Goal: Task Accomplishment & Management: Complete application form

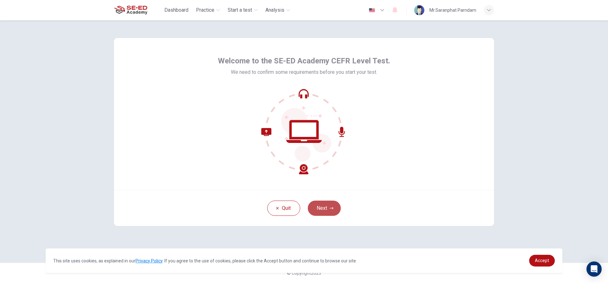
click at [323, 207] on button "Next" at bounding box center [324, 207] width 33 height 15
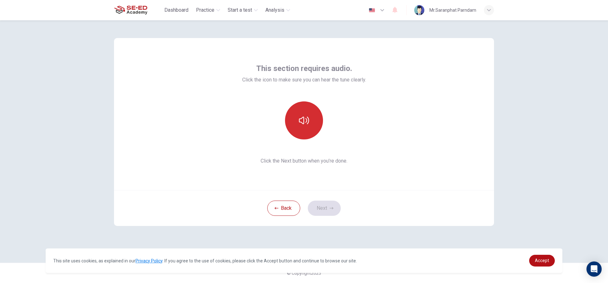
click at [312, 121] on button "button" at bounding box center [304, 120] width 38 height 38
click at [331, 210] on icon "button" at bounding box center [331, 208] width 4 height 4
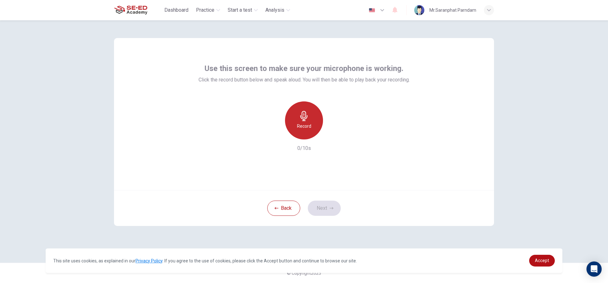
click at [311, 121] on div "Record" at bounding box center [304, 120] width 38 height 38
click at [333, 133] on icon "button" at bounding box center [333, 134] width 6 height 6
click at [276, 134] on icon "button" at bounding box center [275, 134] width 6 height 6
click at [301, 127] on h6 "Record" at bounding box center [304, 126] width 14 height 8
click at [332, 139] on div "Record 10/10s" at bounding box center [303, 126] width 211 height 51
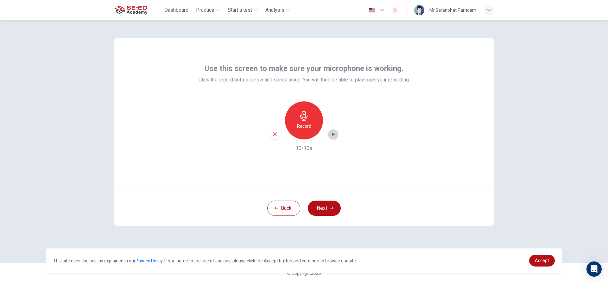
click at [335, 132] on icon "button" at bounding box center [333, 134] width 6 height 6
click at [332, 134] on icon "button" at bounding box center [333, 134] width 3 height 4
click at [331, 207] on icon "button" at bounding box center [331, 208] width 4 height 4
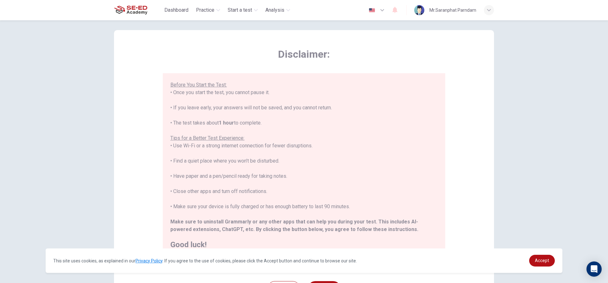
scroll to position [32, 0]
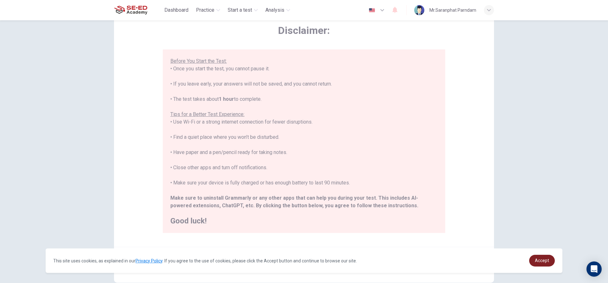
click at [540, 260] on span "Accept" at bounding box center [542, 260] width 14 height 5
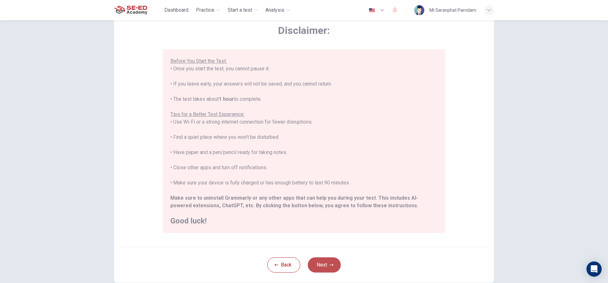
click at [328, 262] on button "Next" at bounding box center [324, 264] width 33 height 15
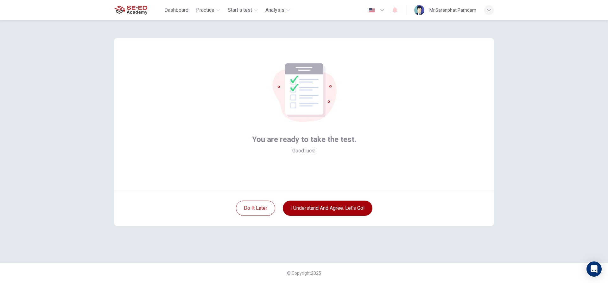
click at [319, 210] on button "I understand and agree. Let’s go!" at bounding box center [328, 207] width 90 height 15
click at [317, 199] on div "Do it later I understand and agree. Let’s go!" at bounding box center [304, 208] width 380 height 36
click at [314, 208] on button "I understand and agree. Let’s go!" at bounding box center [328, 207] width 90 height 15
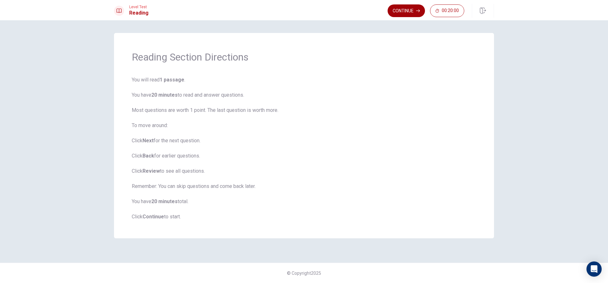
click at [412, 10] on button "Continue" at bounding box center [405, 10] width 37 height 13
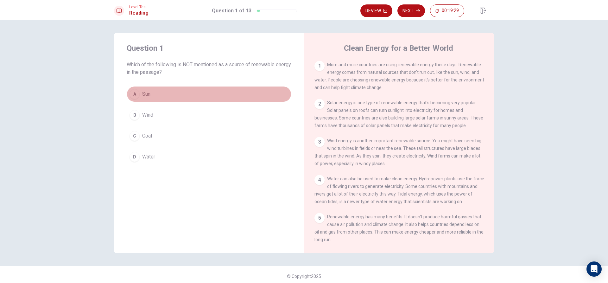
click at [140, 96] on button "A Sun" at bounding box center [209, 94] width 165 height 16
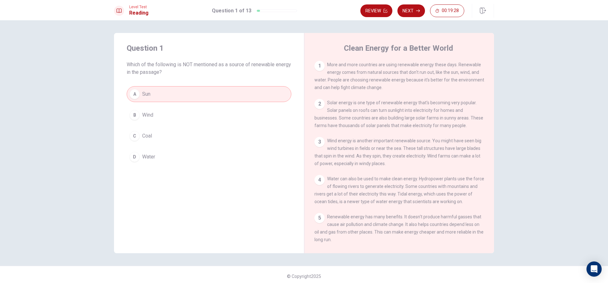
click at [151, 118] on span "Wind" at bounding box center [147, 115] width 11 height 8
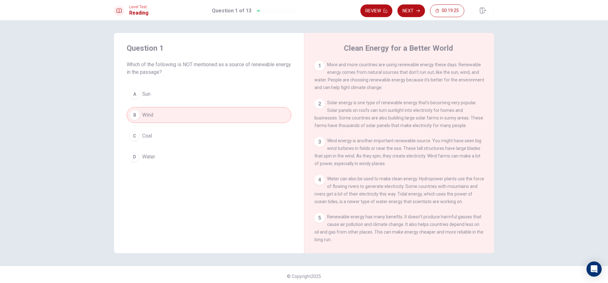
click at [151, 139] on span "Coal" at bounding box center [147, 136] width 10 height 8
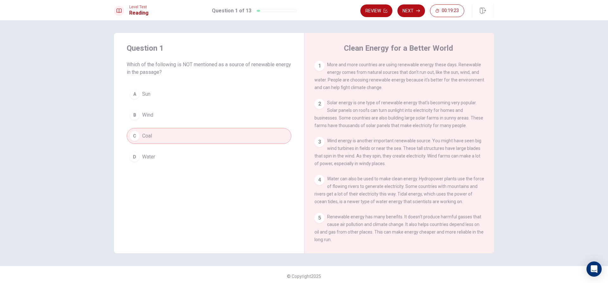
click at [154, 159] on span "Water" at bounding box center [148, 157] width 13 height 8
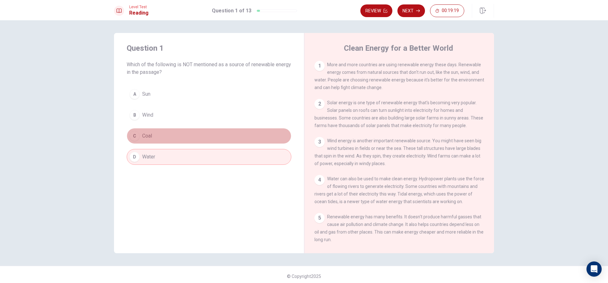
click at [152, 136] on button "C Coal" at bounding box center [209, 136] width 165 height 16
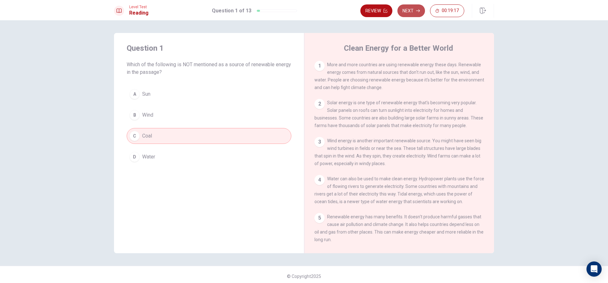
click at [409, 13] on button "Next" at bounding box center [411, 10] width 28 height 13
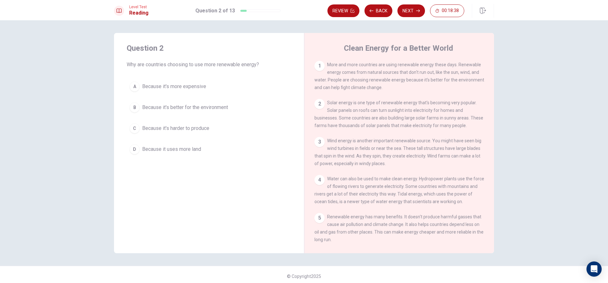
click at [168, 85] on span "Because it's more expensive" at bounding box center [174, 87] width 64 height 8
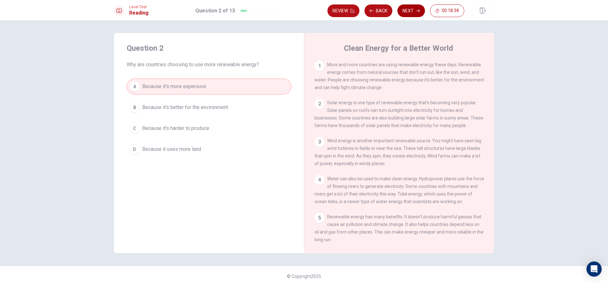
click at [411, 12] on button "Next" at bounding box center [411, 10] width 28 height 13
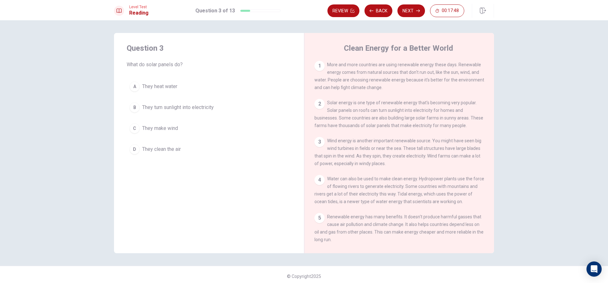
click at [177, 108] on span "They turn sunlight into electricity" at bounding box center [178, 107] width 72 height 8
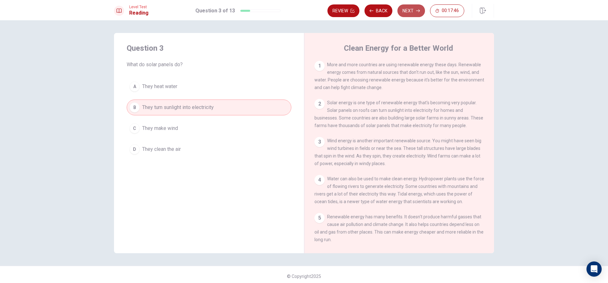
click at [408, 13] on button "Next" at bounding box center [411, 10] width 28 height 13
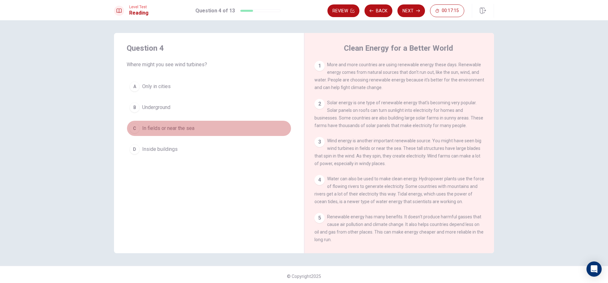
click at [166, 133] on button "C In fields or near the sea" at bounding box center [209, 128] width 165 height 16
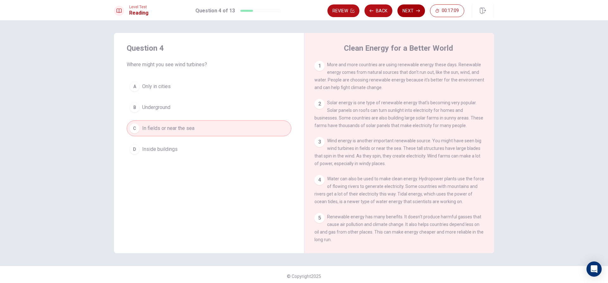
click at [409, 6] on button "Next" at bounding box center [411, 10] width 28 height 13
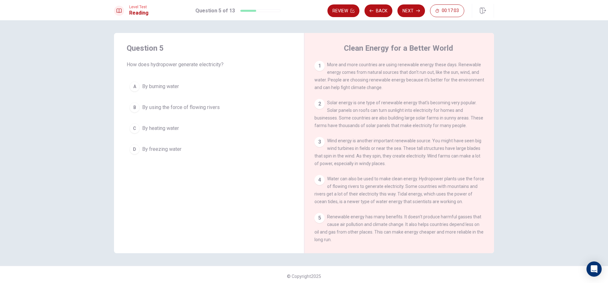
click at [175, 88] on span "By burning water" at bounding box center [160, 87] width 37 height 8
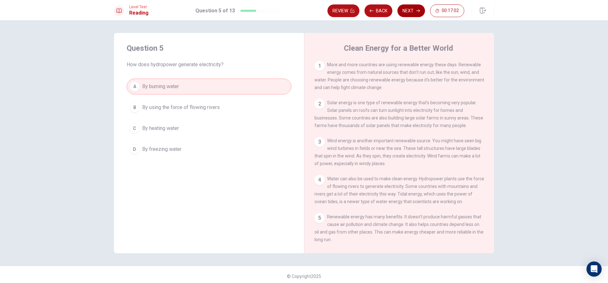
click at [413, 15] on button "Next" at bounding box center [411, 10] width 28 height 13
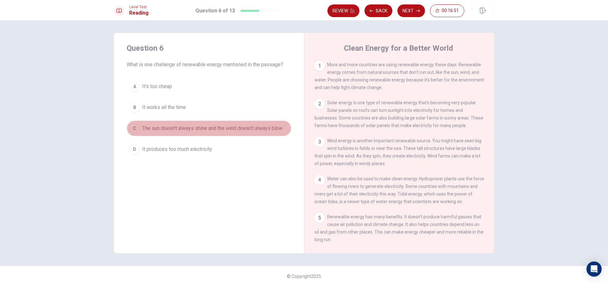
click at [179, 131] on span "The sun doesn't always shine and the wind doesn't always blow" at bounding box center [212, 128] width 140 height 8
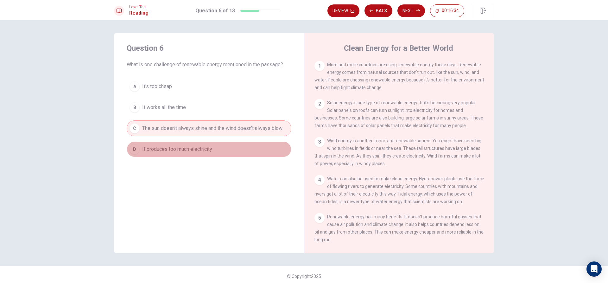
click at [182, 149] on span "It produces too much electricity" at bounding box center [177, 149] width 70 height 8
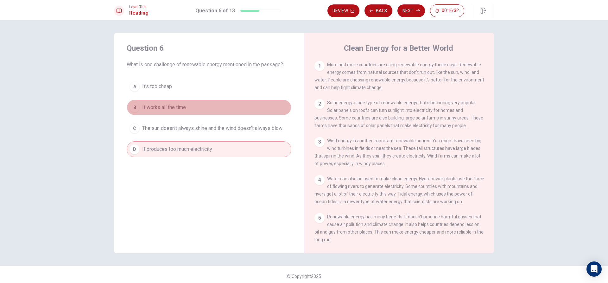
click at [166, 106] on span "It works all the time" at bounding box center [164, 107] width 44 height 8
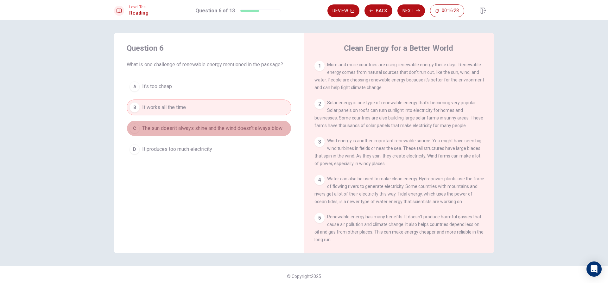
click at [208, 128] on span "The sun doesn't always shine and the wind doesn't always blow" at bounding box center [212, 128] width 140 height 8
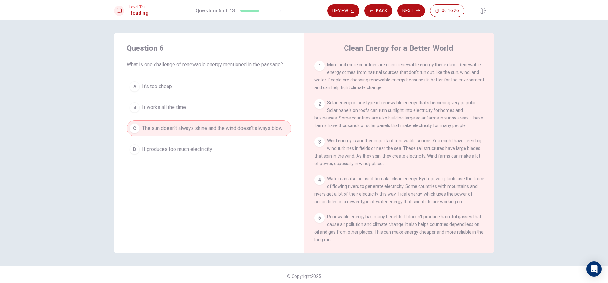
click at [417, 13] on button "Next" at bounding box center [411, 10] width 28 height 13
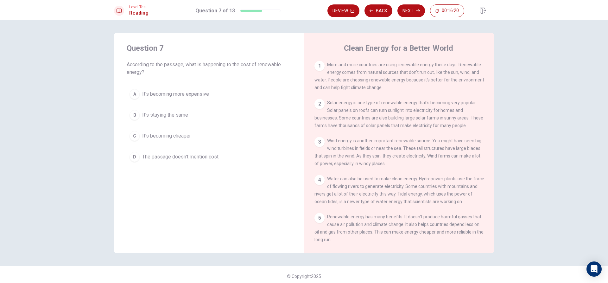
click at [185, 97] on span "It's becoming more expensive" at bounding box center [175, 94] width 67 height 8
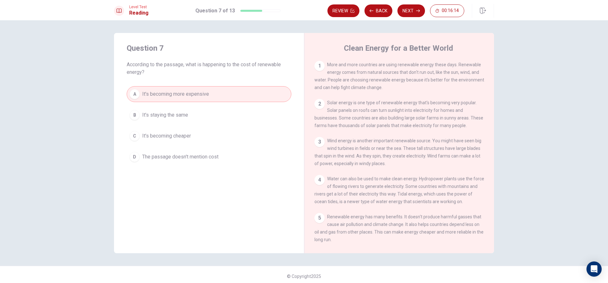
click at [188, 119] on button "B It's staying the same" at bounding box center [209, 115] width 165 height 16
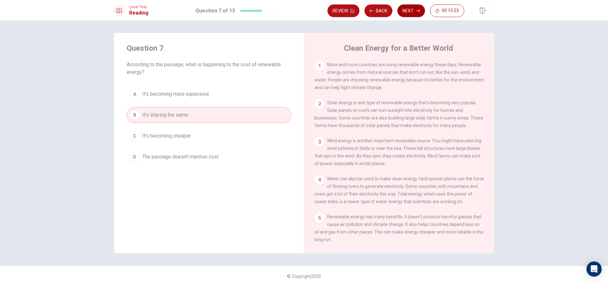
click at [411, 16] on button "Next" at bounding box center [411, 10] width 28 height 13
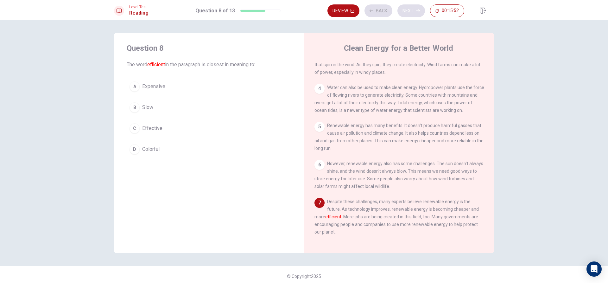
scroll to position [101, 0]
click at [152, 89] on span "Expensive" at bounding box center [153, 87] width 23 height 8
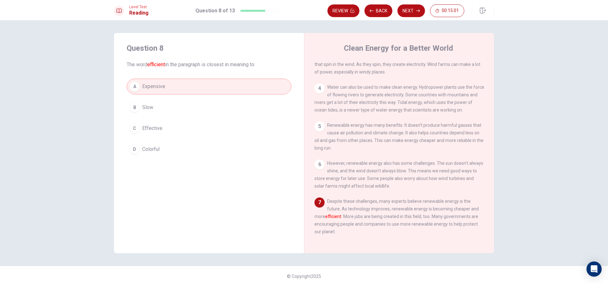
click at [160, 154] on button "D Colorful" at bounding box center [209, 149] width 165 height 16
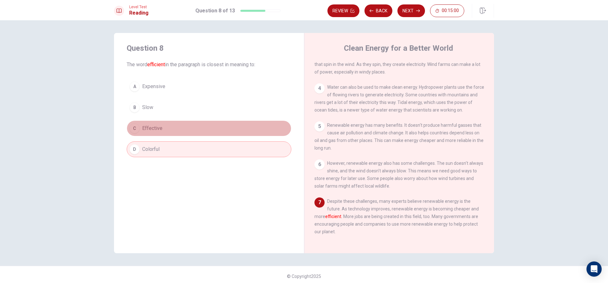
click at [163, 130] on button "C Effective" at bounding box center [209, 128] width 165 height 16
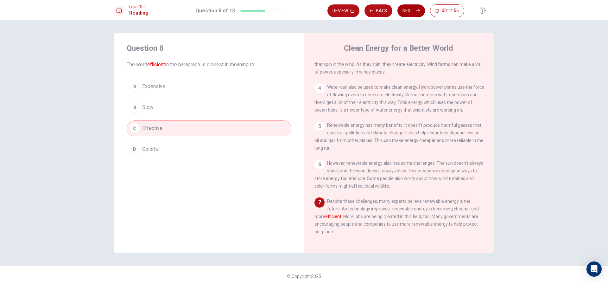
click at [414, 14] on button "Next" at bounding box center [411, 10] width 28 height 13
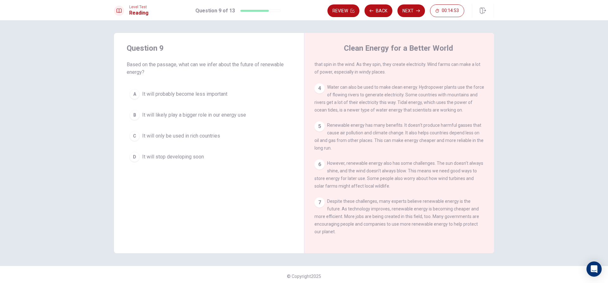
click at [204, 95] on span "It will probably become less important" at bounding box center [184, 94] width 85 height 8
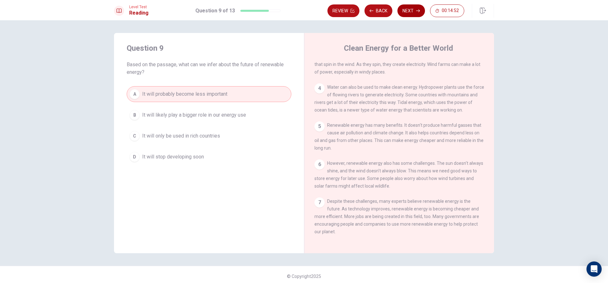
click at [417, 9] on button "Next" at bounding box center [411, 10] width 28 height 13
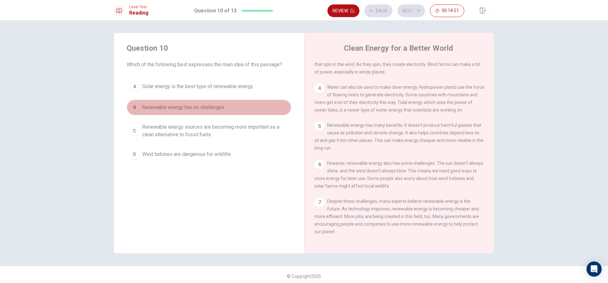
click at [220, 109] on span "Renewable energy has no challenges" at bounding box center [183, 107] width 82 height 8
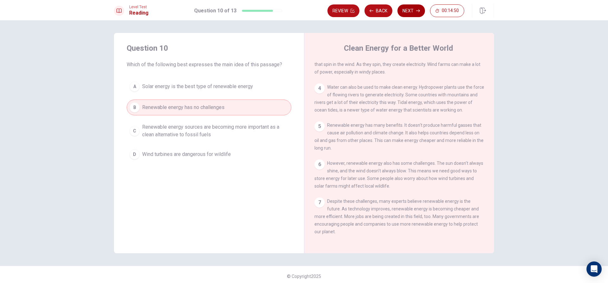
click at [416, 13] on button "Next" at bounding box center [411, 10] width 28 height 13
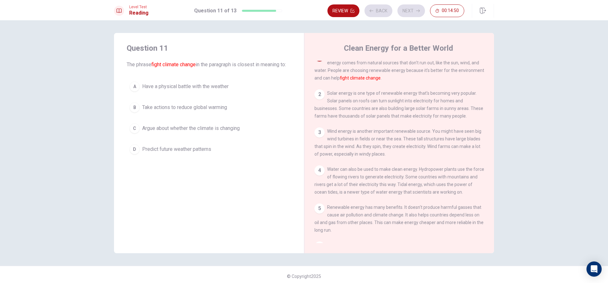
scroll to position [0, 0]
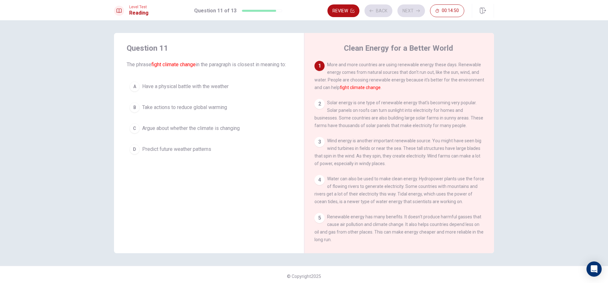
click at [182, 152] on button "D Predict future weather patterns" at bounding box center [209, 149] width 165 height 16
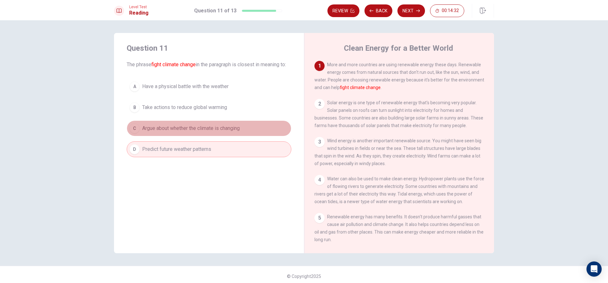
click at [230, 136] on button "C Argue about whether the climate is changing" at bounding box center [209, 128] width 165 height 16
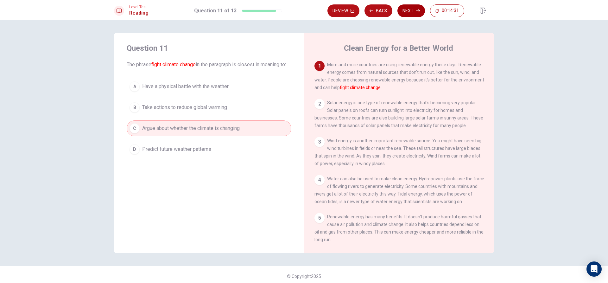
click at [409, 12] on button "Next" at bounding box center [411, 10] width 28 height 13
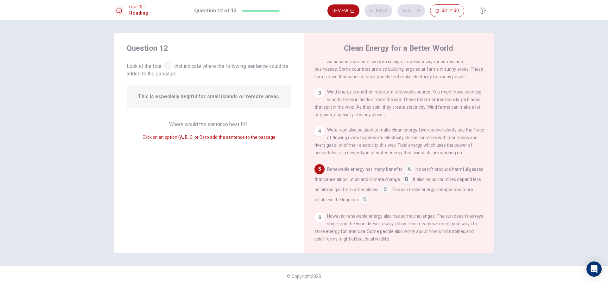
scroll to position [79, 0]
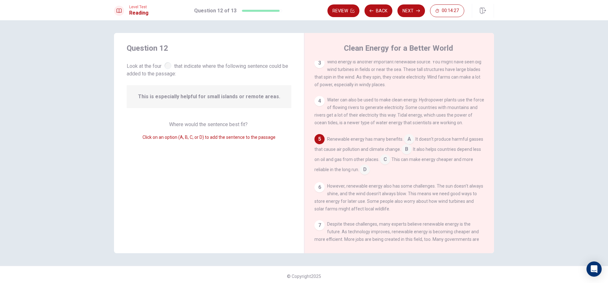
click at [411, 154] on input at bounding box center [406, 150] width 10 height 10
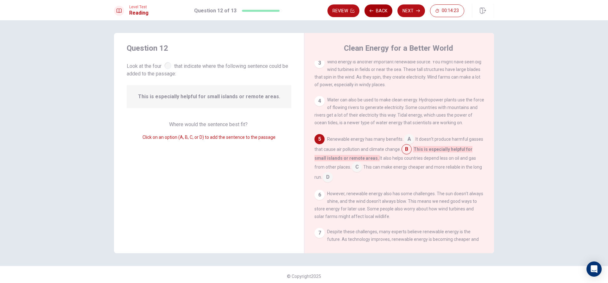
click at [378, 12] on button "Back" at bounding box center [378, 10] width 28 height 13
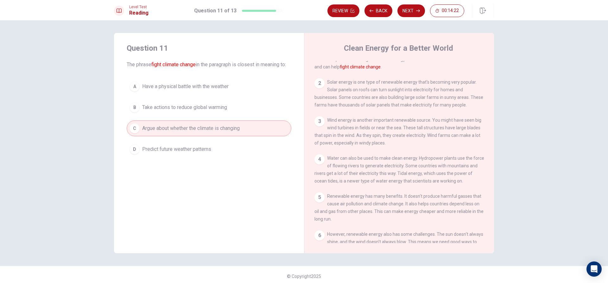
scroll to position [32, 0]
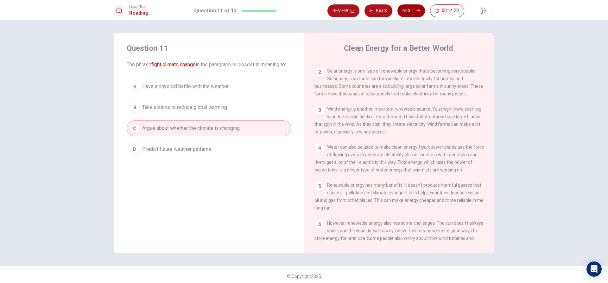
click at [408, 13] on button "Next" at bounding box center [411, 10] width 28 height 13
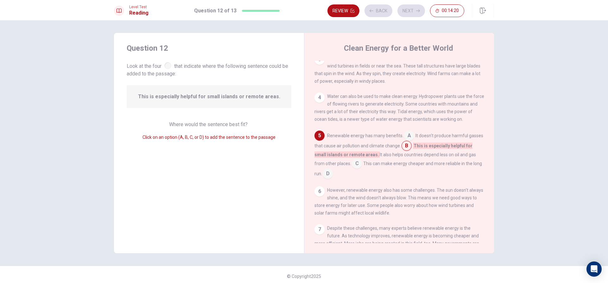
scroll to position [86, 0]
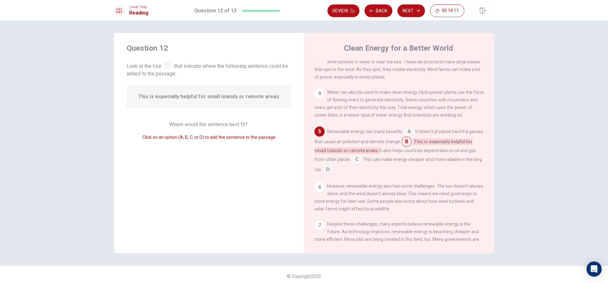
click at [357, 160] on span "C" at bounding box center [357, 159] width 10 height 10
click at [354, 165] on input at bounding box center [357, 160] width 10 height 10
click at [325, 175] on input at bounding box center [320, 170] width 10 height 10
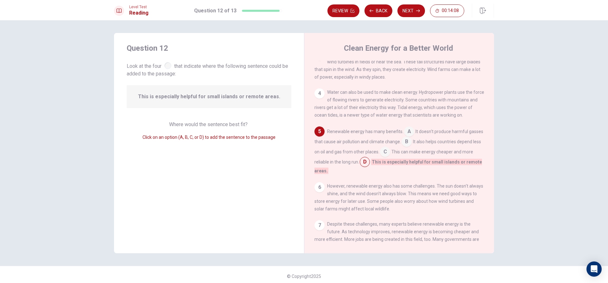
click at [407, 137] on input at bounding box center [409, 132] width 10 height 10
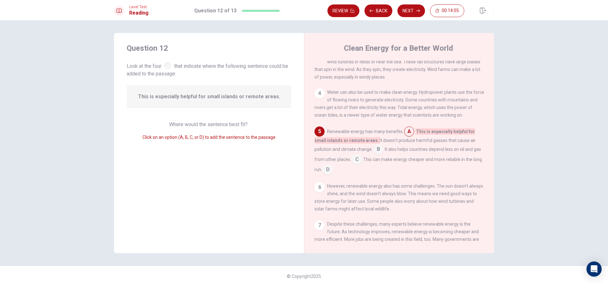
click at [381, 155] on input at bounding box center [378, 150] width 10 height 10
click at [406, 136] on input at bounding box center [409, 132] width 10 height 10
click at [380, 8] on button "Back" at bounding box center [378, 10] width 28 height 13
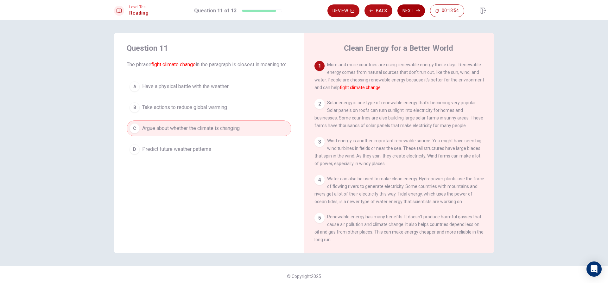
click at [413, 6] on button "Next" at bounding box center [411, 10] width 28 height 13
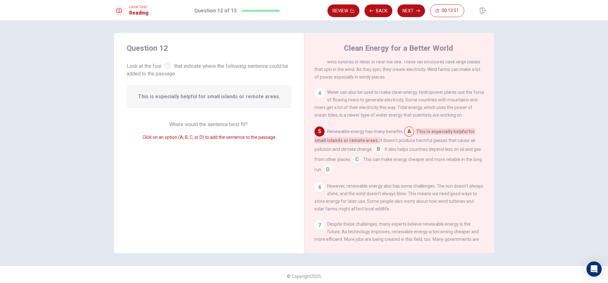
click at [379, 154] on input at bounding box center [378, 150] width 10 height 10
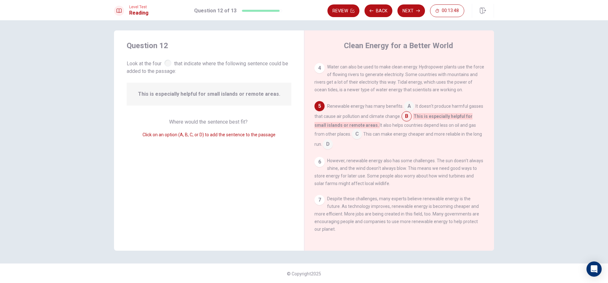
scroll to position [3, 0]
click at [417, 13] on button "Next" at bounding box center [411, 10] width 28 height 13
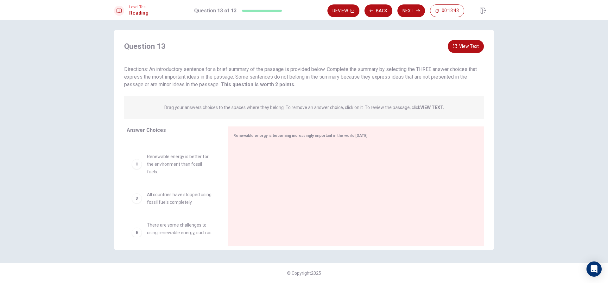
scroll to position [63, 0]
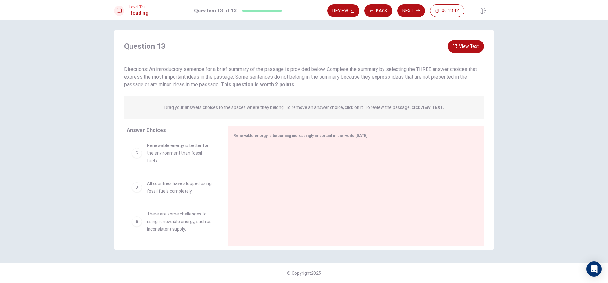
drag, startPoint x: 137, startPoint y: 154, endPoint x: 153, endPoint y: 153, distance: 15.5
click at [138, 154] on div "C" at bounding box center [137, 153] width 10 height 10
click at [137, 154] on div "C" at bounding box center [137, 153] width 10 height 10
click at [158, 150] on span "Renewable energy is better for the environment than fossil fuels." at bounding box center [180, 152] width 66 height 23
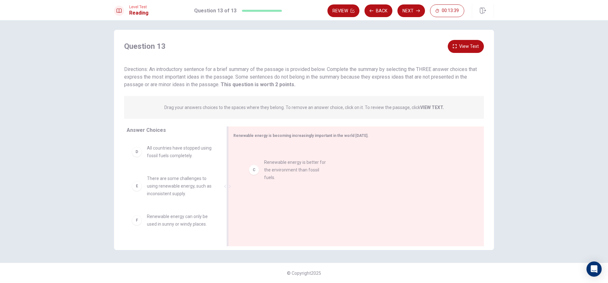
drag, startPoint x: 136, startPoint y: 156, endPoint x: 251, endPoint y: 162, distance: 115.7
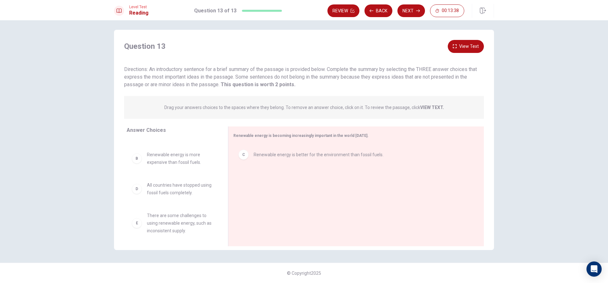
scroll to position [0, 0]
drag, startPoint x: 158, startPoint y: 164, endPoint x: 263, endPoint y: 184, distance: 106.6
click at [263, 184] on div "Answer Choices A Solar, wind, and water are major sources of renewable energy. …" at bounding box center [304, 187] width 380 height 123
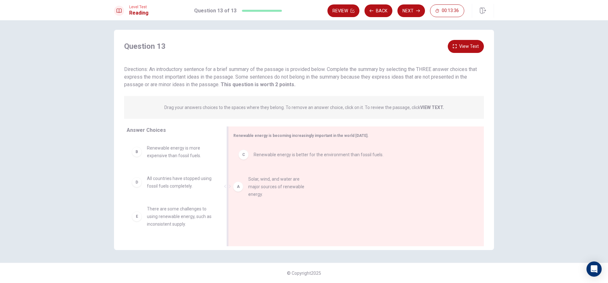
drag, startPoint x: 156, startPoint y: 150, endPoint x: 266, endPoint y: 175, distance: 113.7
drag, startPoint x: 157, startPoint y: 186, endPoint x: 255, endPoint y: 195, distance: 99.1
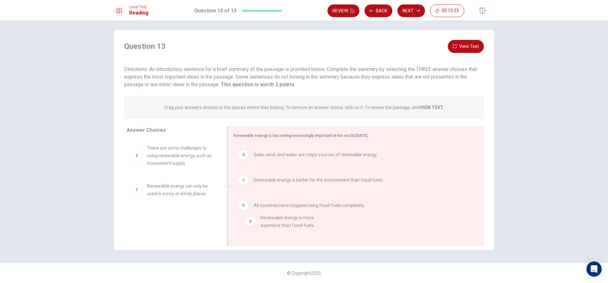
drag, startPoint x: 163, startPoint y: 152, endPoint x: 275, endPoint y: 211, distance: 126.3
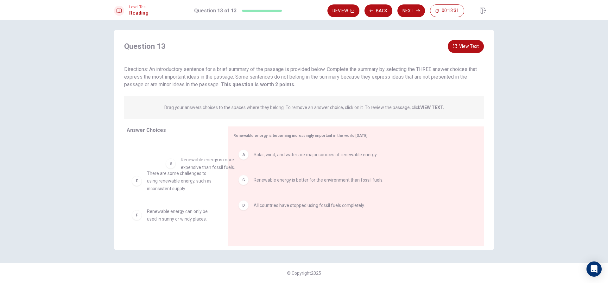
drag, startPoint x: 157, startPoint y: 143, endPoint x: 195, endPoint y: 154, distance: 39.5
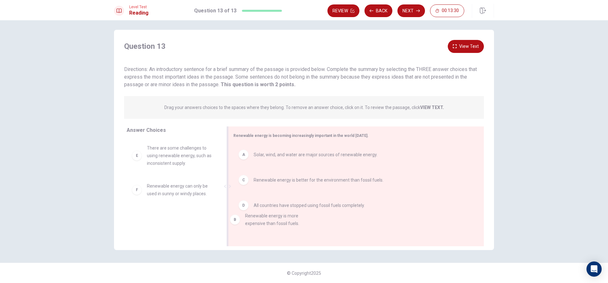
drag, startPoint x: 191, startPoint y: 156, endPoint x: 275, endPoint y: 226, distance: 109.5
drag, startPoint x: 180, startPoint y: 223, endPoint x: 296, endPoint y: 222, distance: 115.2
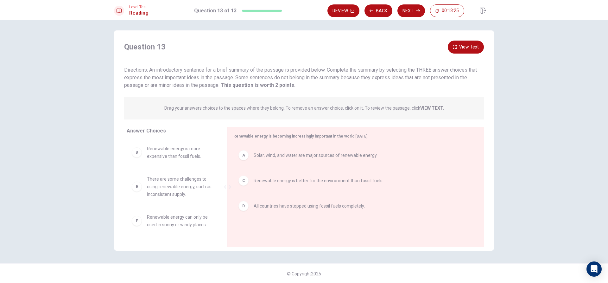
scroll to position [3, 0]
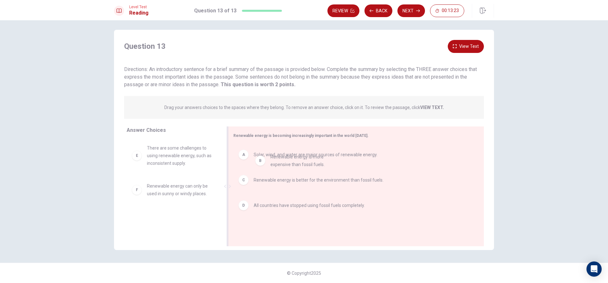
drag, startPoint x: 171, startPoint y: 151, endPoint x: 298, endPoint y: 160, distance: 127.2
drag, startPoint x: 161, startPoint y: 156, endPoint x: 300, endPoint y: 158, distance: 138.6
click at [189, 191] on span "There are some challenges to using renewable energy, such as inconsistent suppl…" at bounding box center [180, 185] width 66 height 23
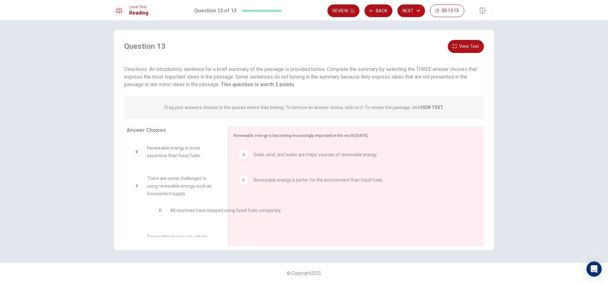
drag, startPoint x: 250, startPoint y: 203, endPoint x: 155, endPoint y: 210, distance: 94.9
drag, startPoint x: 166, startPoint y: 183, endPoint x: 271, endPoint y: 171, distance: 105.7
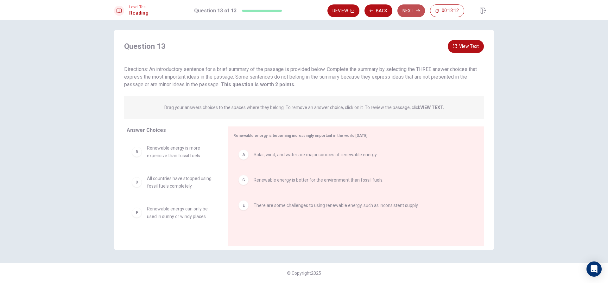
click at [409, 10] on button "Next" at bounding box center [411, 10] width 28 height 13
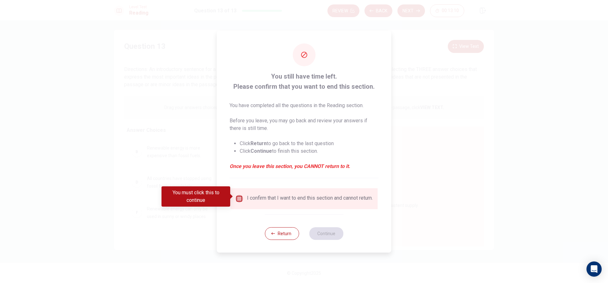
click at [240, 195] on input "You must click this to continue" at bounding box center [239, 199] width 8 height 8
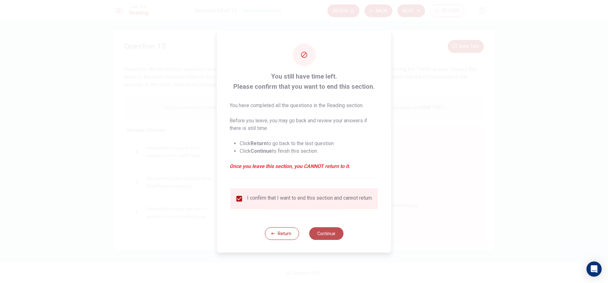
click at [335, 239] on button "Continue" at bounding box center [326, 233] width 34 height 13
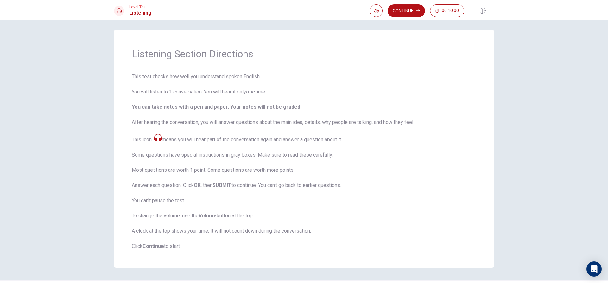
click at [416, 8] on button "Continue" at bounding box center [405, 10] width 37 height 13
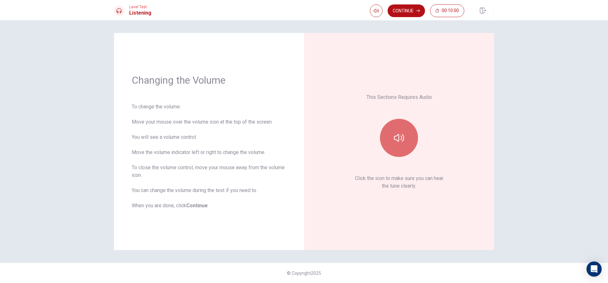
click at [394, 148] on button "button" at bounding box center [399, 138] width 38 height 38
click at [407, 6] on button "Continue" at bounding box center [405, 10] width 37 height 13
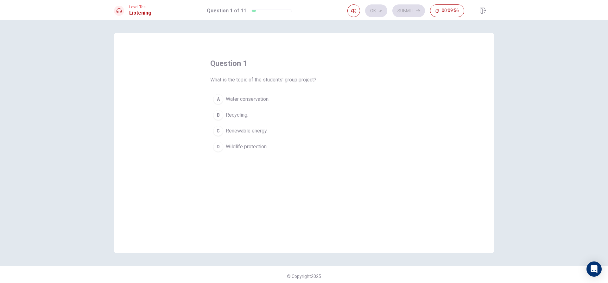
click at [244, 129] on span "Renewable energy." at bounding box center [247, 131] width 42 height 8
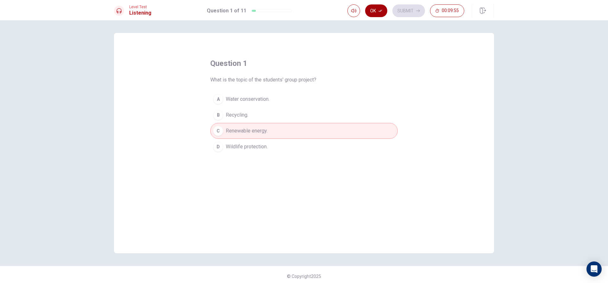
click at [383, 9] on button "Ok" at bounding box center [376, 10] width 22 height 13
click at [407, 10] on button "Submit" at bounding box center [408, 10] width 33 height 13
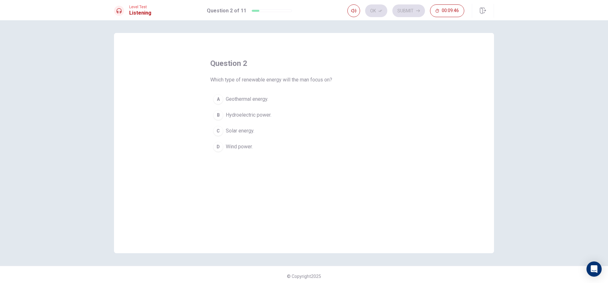
click at [260, 118] on span "Hydroelectric power." at bounding box center [249, 115] width 46 height 8
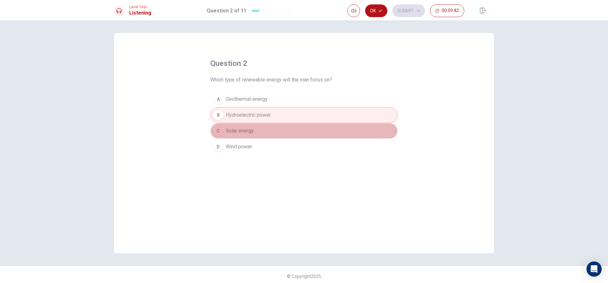
click at [239, 132] on span "Solar energy." at bounding box center [240, 131] width 28 height 8
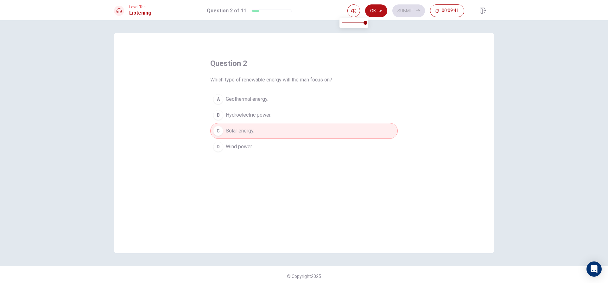
click at [375, 6] on button "Ok" at bounding box center [376, 10] width 22 height 13
click at [396, 23] on div "question 2 Which type of renewable energy will the man focus on? A Geothermal e…" at bounding box center [304, 151] width 608 height 262
click at [408, 8] on button "Submit" at bounding box center [408, 10] width 33 height 13
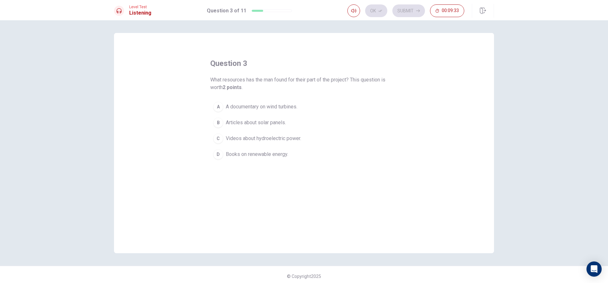
click at [285, 106] on span "A documentary on wind turbines." at bounding box center [262, 107] width 72 height 8
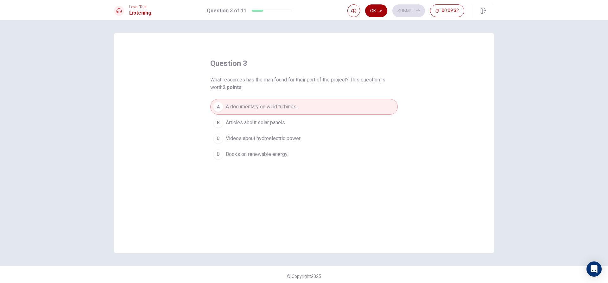
click at [383, 11] on button "Ok" at bounding box center [376, 10] width 22 height 13
click at [412, 9] on button "Submit" at bounding box center [408, 10] width 33 height 13
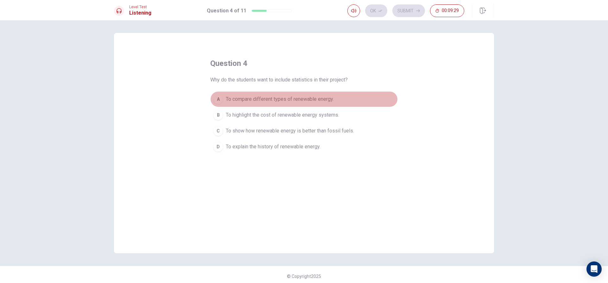
click at [302, 97] on span "To compare different types of renewable energy." at bounding box center [280, 99] width 108 height 8
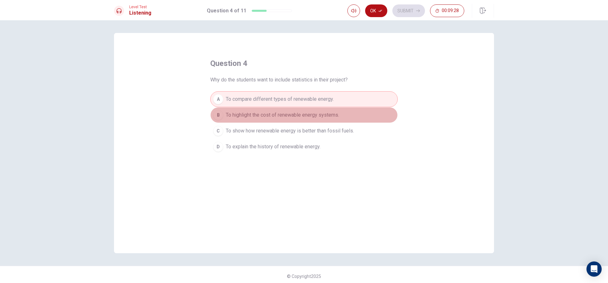
click at [294, 114] on span "To highlight the cost of renewable energy systems." at bounding box center [282, 115] width 113 height 8
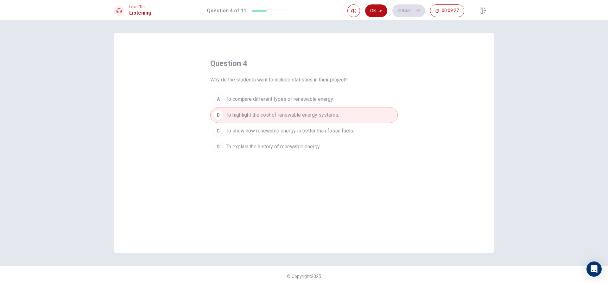
click at [304, 99] on span "To compare different types of renewable energy." at bounding box center [280, 99] width 108 height 8
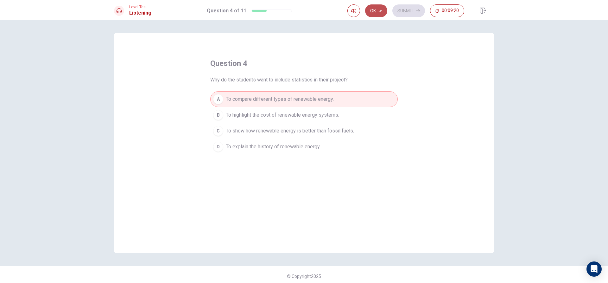
click at [381, 12] on icon "button" at bounding box center [380, 11] width 4 height 4
click at [398, 10] on button "Submit" at bounding box center [408, 10] width 33 height 13
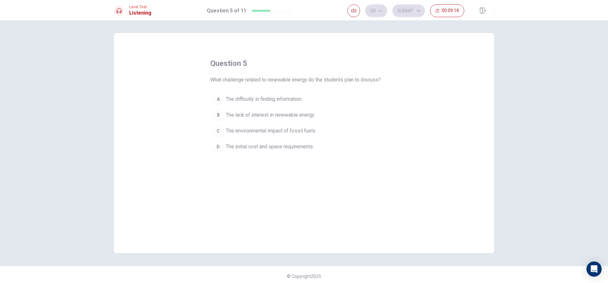
click at [274, 114] on span "The lack of interest in renewable energy." at bounding box center [270, 115] width 89 height 8
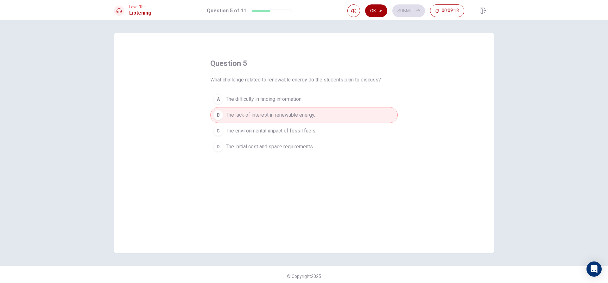
click at [376, 12] on button "Ok" at bounding box center [376, 10] width 22 height 13
click at [405, 6] on button "Submit" at bounding box center [408, 10] width 33 height 13
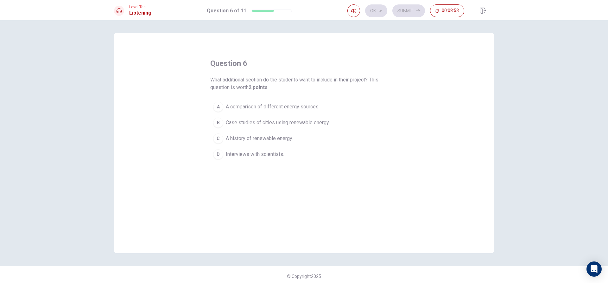
click at [253, 131] on button "C A history of renewable energy." at bounding box center [303, 138] width 187 height 16
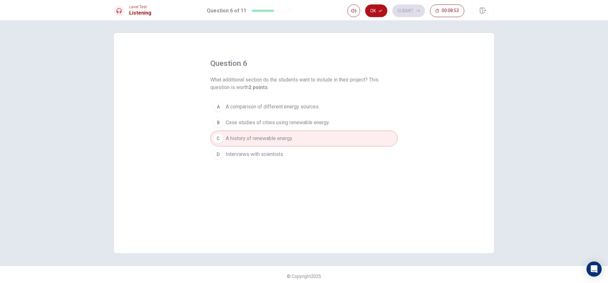
click at [257, 121] on span "Case studies of cities using renewable energy." at bounding box center [278, 123] width 104 height 8
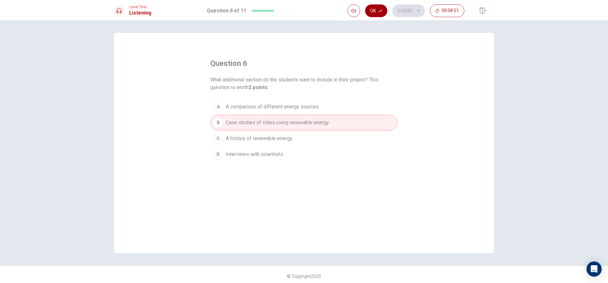
click at [380, 8] on button "Ok" at bounding box center [376, 10] width 22 height 13
click at [417, 5] on button "Submit" at bounding box center [408, 10] width 33 height 13
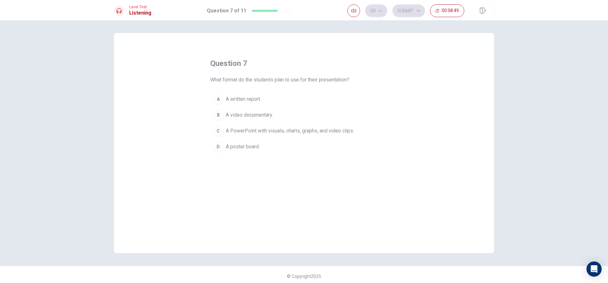
click at [244, 101] on span "A written report." at bounding box center [243, 99] width 35 height 8
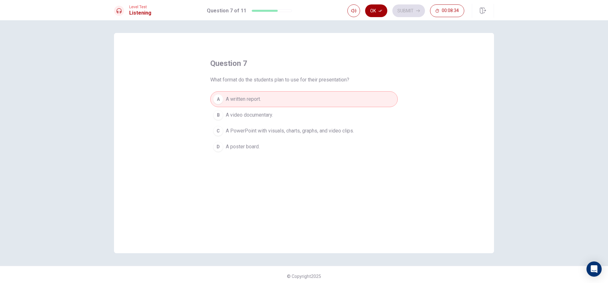
click at [380, 15] on button "Ok" at bounding box center [376, 10] width 22 height 13
click at [380, 15] on div "Ok Submit 00:08:34" at bounding box center [405, 10] width 117 height 13
click at [404, 9] on button "Submit" at bounding box center [408, 10] width 33 height 13
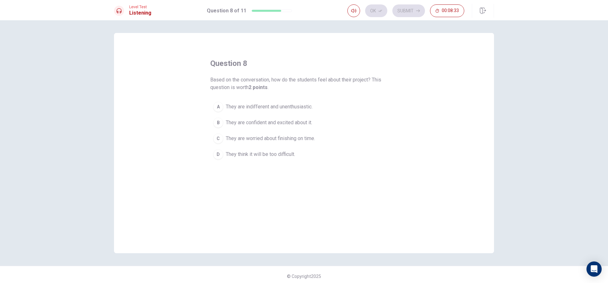
click at [405, 9] on div "Ok Submit 00:08:33" at bounding box center [405, 10] width 117 height 13
drag, startPoint x: 208, startPoint y: 78, endPoint x: 277, endPoint y: 87, distance: 69.2
click at [298, 80] on div "question 8 Based on the conversation, how do the students feel about their proj…" at bounding box center [304, 143] width 380 height 220
drag, startPoint x: 209, startPoint y: 78, endPoint x: 377, endPoint y: 78, distance: 168.4
click at [373, 79] on span "Based on the conversation, how do the students feel about their project? This q…" at bounding box center [303, 83] width 187 height 15
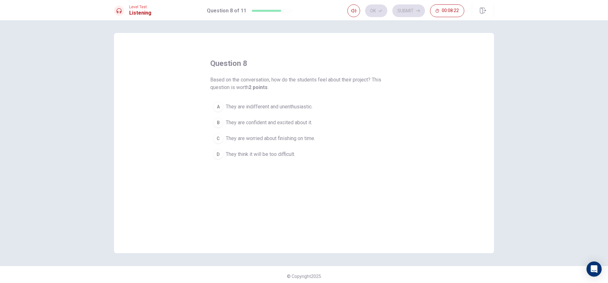
drag, startPoint x: 383, startPoint y: 80, endPoint x: 243, endPoint y: 88, distance: 140.5
click at [243, 88] on span "Based on the conversation, how do the students feel about their project? This q…" at bounding box center [303, 83] width 187 height 15
click at [237, 109] on span "They are indifferent and unenthusiastic." at bounding box center [269, 107] width 87 height 8
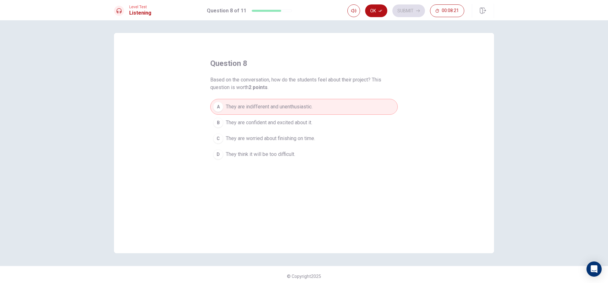
click at [280, 121] on span "They are confident and excited about it." at bounding box center [269, 123] width 86 height 8
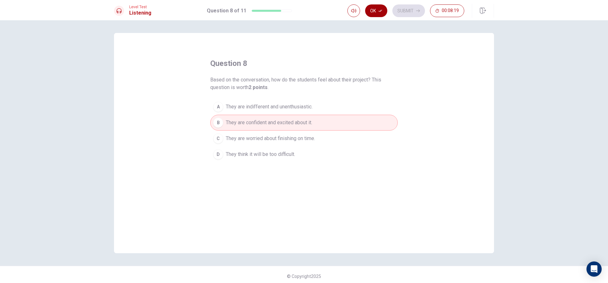
click at [378, 17] on button "Ok" at bounding box center [376, 10] width 22 height 13
click at [401, 13] on button "Submit" at bounding box center [408, 10] width 33 height 13
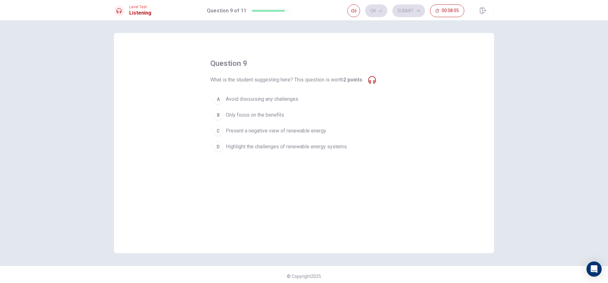
click at [232, 114] on span "Only focus on the benefits." at bounding box center [255, 115] width 59 height 8
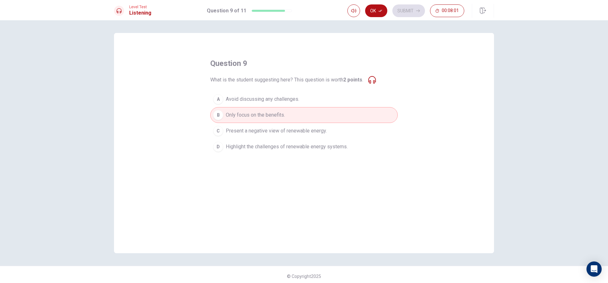
click at [379, 9] on icon "button" at bounding box center [380, 11] width 4 height 4
click at [399, 12] on button "Submit" at bounding box center [408, 10] width 33 height 13
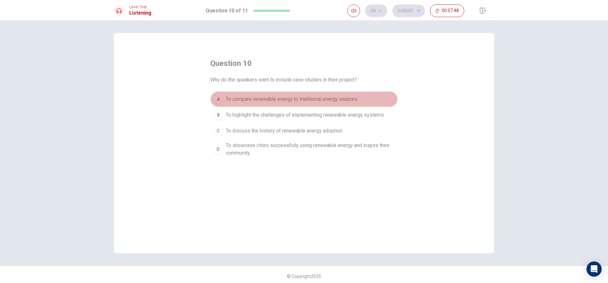
click at [276, 97] on span "To compare renewable energy to traditional energy sources." at bounding box center [292, 99] width 132 height 8
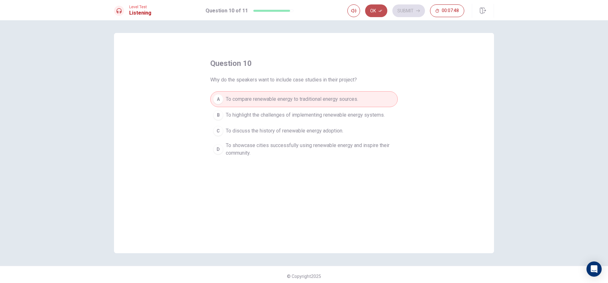
click at [370, 8] on button "Ok" at bounding box center [376, 10] width 22 height 13
click at [403, 11] on button "Submit" at bounding box center [408, 10] width 33 height 13
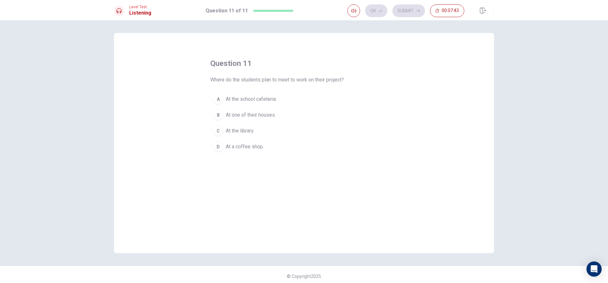
click at [250, 129] on span "At the library." at bounding box center [240, 131] width 28 height 8
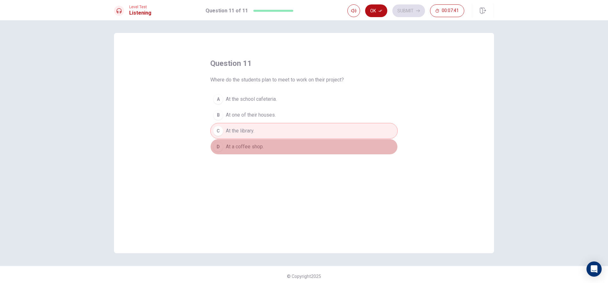
click at [237, 148] on span "At a coffee shop." at bounding box center [245, 147] width 38 height 8
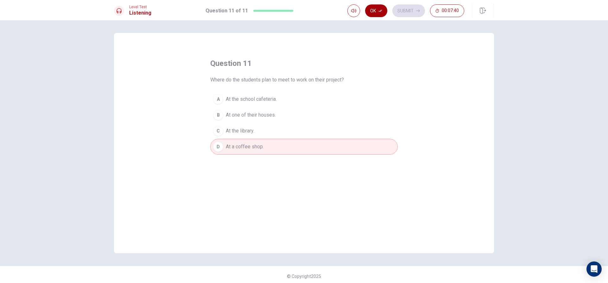
click at [375, 10] on button "Ok" at bounding box center [376, 10] width 22 height 13
click at [404, 10] on button "Submit" at bounding box center [408, 10] width 33 height 13
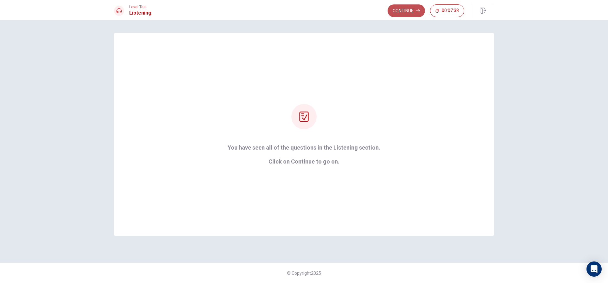
click at [409, 14] on button "Continue" at bounding box center [405, 10] width 37 height 13
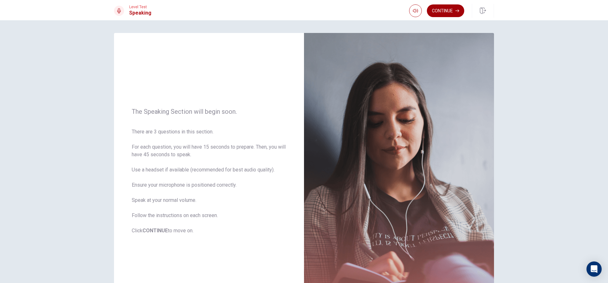
click at [456, 9] on button "Continue" at bounding box center [445, 10] width 37 height 13
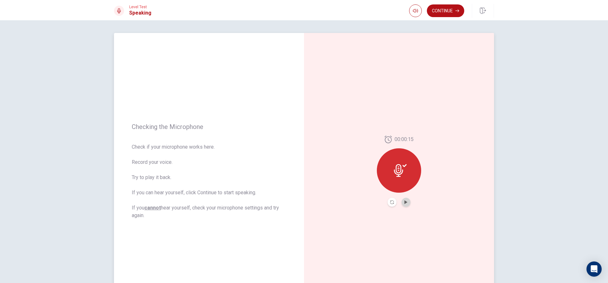
click at [405, 200] on button "Play Audio" at bounding box center [405, 201] width 9 height 9
click at [401, 202] on button "Play Audio" at bounding box center [405, 201] width 9 height 9
click at [442, 10] on button "Continue" at bounding box center [445, 10] width 37 height 13
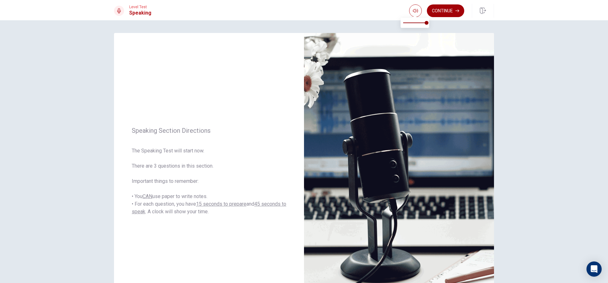
click at [454, 6] on button "Continue" at bounding box center [445, 10] width 37 height 13
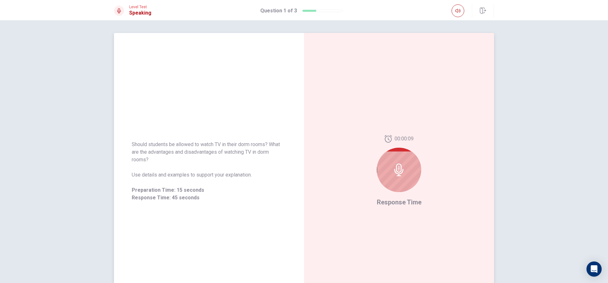
click at [398, 168] on icon at bounding box center [398, 169] width 13 height 13
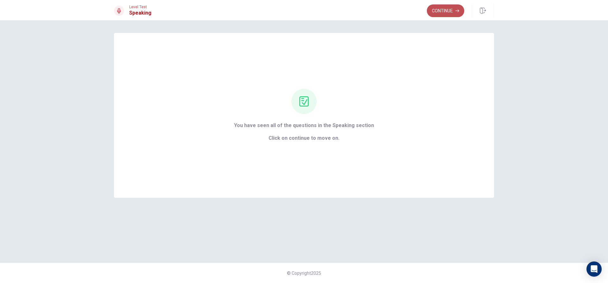
click at [444, 9] on button "Continue" at bounding box center [445, 10] width 37 height 13
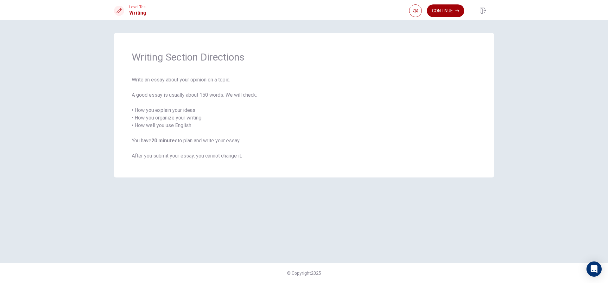
click at [443, 14] on button "Continue" at bounding box center [445, 10] width 37 height 13
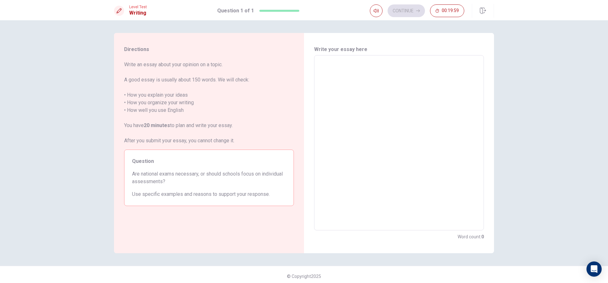
click at [329, 72] on textarea at bounding box center [398, 142] width 161 height 165
type textarea "X"
type textarea "x"
type textarea "XA"
type textarea "x"
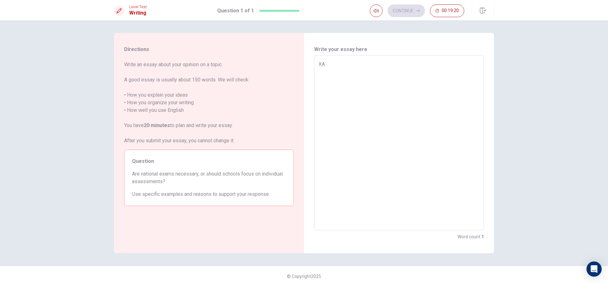
type textarea "XAD"
type textarea "x"
type textarea "XADa"
type textarea "x"
type textarea "XADaw"
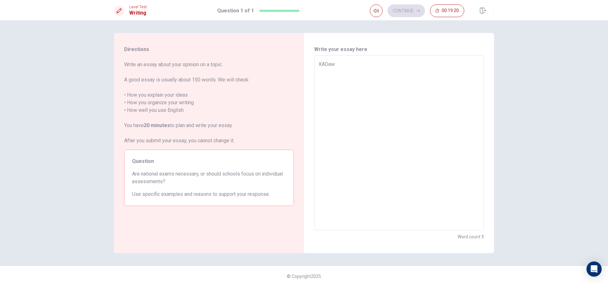
type textarea "x"
type textarea "XADawd"
type textarea "x"
type textarea "XADawd"
type textarea "x"
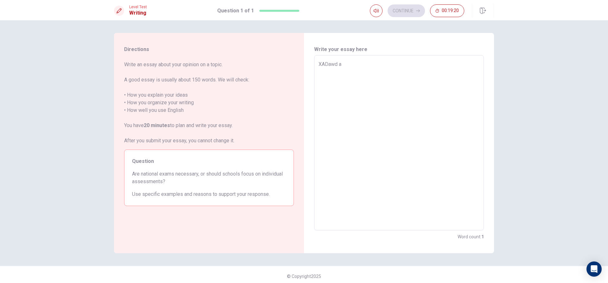
type textarea "XADawd aw"
type textarea "x"
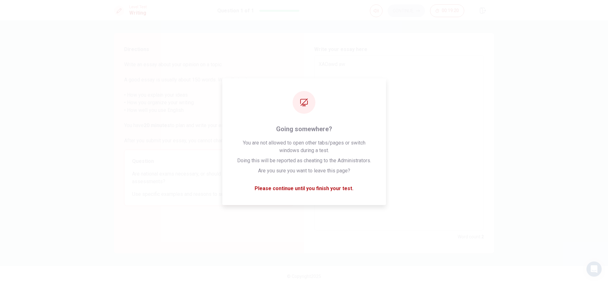
type textarea "XADawd awF"
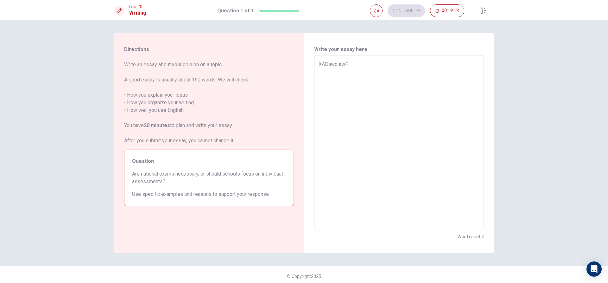
click at [464, 136] on textarea "XADawd awF" at bounding box center [398, 142] width 161 height 165
type textarea "x"
type textarea "XADawd aw"
type textarea "x"
type textarea "XADawd a"
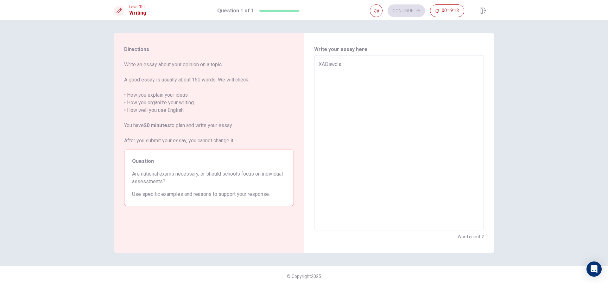
type textarea "x"
type textarea "XADawd"
type textarea "x"
type textarea "XADawd"
type textarea "x"
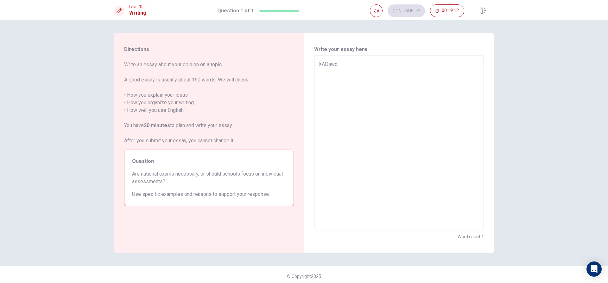
type textarea "XADaw"
type textarea "x"
type textarea "XADa"
type textarea "x"
type textarea "XAD"
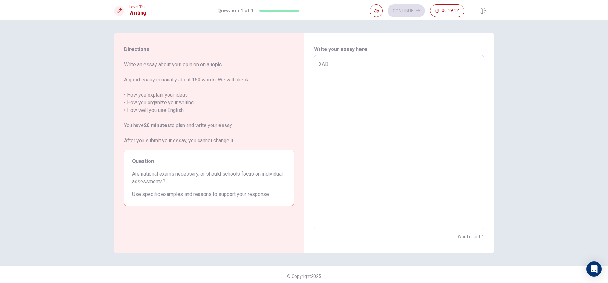
type textarea "x"
type textarea "XA"
type textarea "x"
type textarea "X"
type textarea "x"
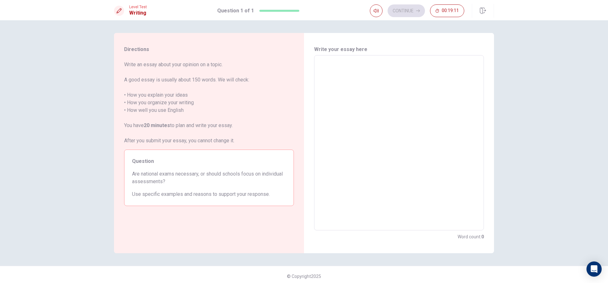
type textarea "K"
type textarea "x"
type textarea "KU"
type textarea "x"
type textarea "KUY"
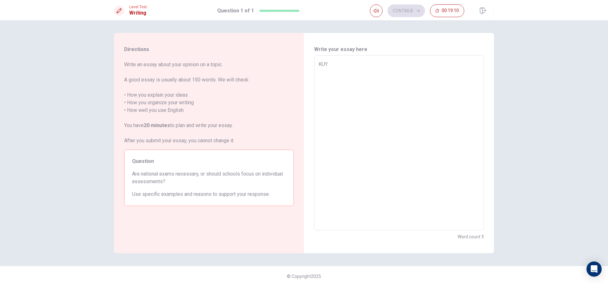
type textarea "x"
type textarea "KUY"
type textarea "x"
type textarea "KUY K"
type textarea "x"
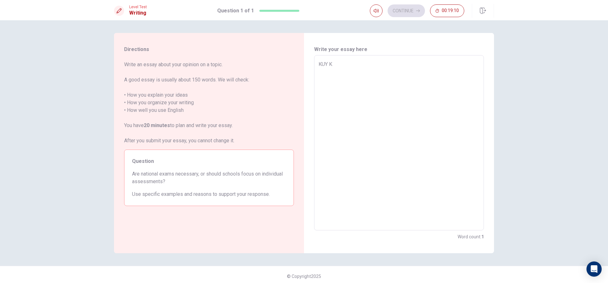
type textarea "[PERSON_NAME]"
type textarea "x"
type textarea "[PERSON_NAME]"
type textarea "x"
type textarea "[PERSON_NAME]"
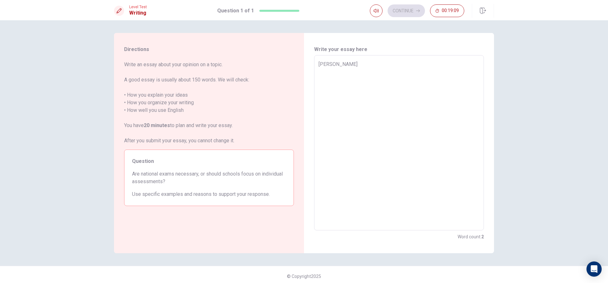
type textarea "x"
type textarea "[PERSON_NAME] U"
type textarea "x"
type textarea "[PERSON_NAME]"
type textarea "x"
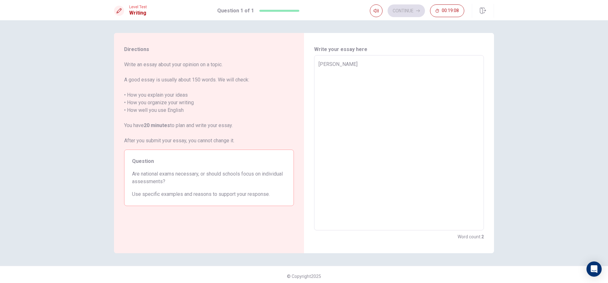
type textarea "[PERSON_NAME]"
type textarea "x"
type textarea "[PERSON_NAME]"
type textarea "x"
type textarea "[PERSON_NAME]"
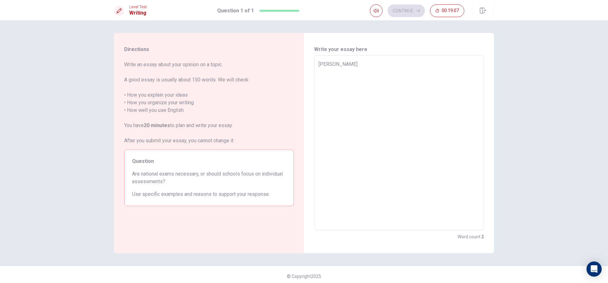
type textarea "x"
type textarea "[PERSON_NAME]"
type textarea "x"
type textarea "[PERSON_NAME]"
type textarea "x"
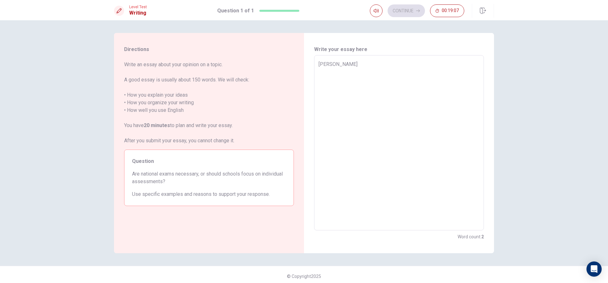
type textarea "[PERSON_NAME] U"
type textarea "x"
type textarea "[PERSON_NAME] UI"
type textarea "x"
type textarea "[PERSON_NAME] UIY"
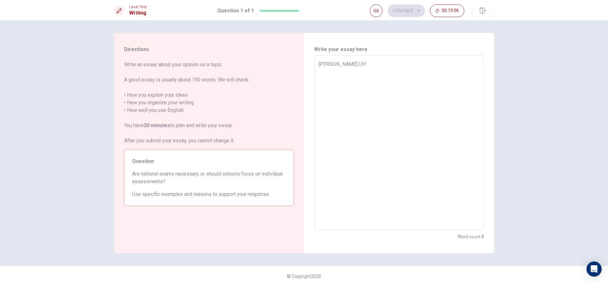
type textarea "x"
type textarea "[PERSON_NAME] UIYI"
type textarea "x"
type textarea "[PERSON_NAME] UIYIU"
type textarea "x"
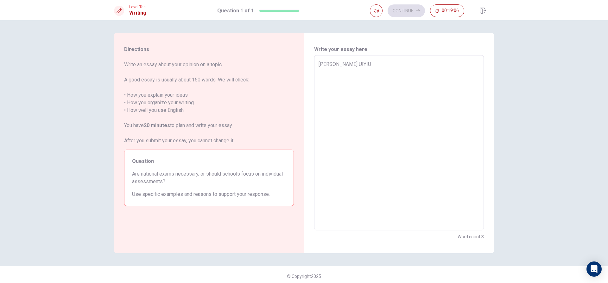
type textarea "[PERSON_NAME] UIYIU"
type textarea "x"
type textarea "[PERSON_NAME] UIYIU I"
type textarea "x"
type textarea "[PERSON_NAME] UIYIU I"
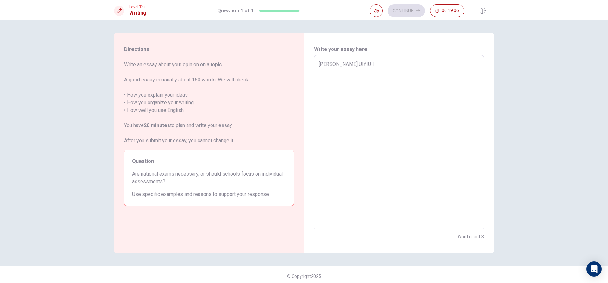
type textarea "x"
type textarea "[PERSON_NAME] UIYIU I I"
type textarea "x"
type textarea "[PERSON_NAME] UIYIU I I"
type textarea "x"
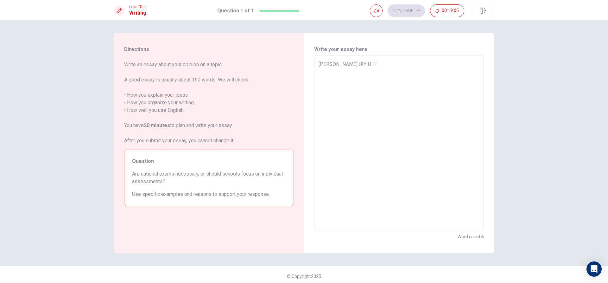
type textarea "[PERSON_NAME] UIYIU I I I"
type textarea "x"
type textarea "[PERSON_NAME] UIYIU I I I"
type textarea "x"
type textarea "[PERSON_NAME] UIYIU I I I I"
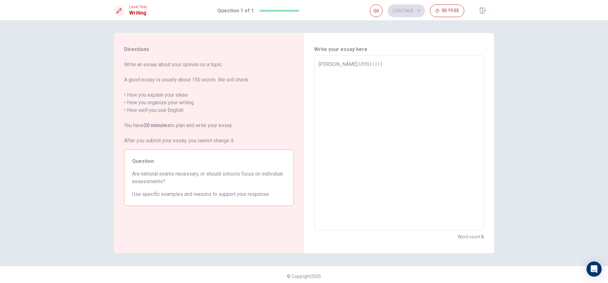
type textarea "x"
type textarea "[PERSON_NAME] UIYIU I I I I"
type textarea "x"
type textarea "[PERSON_NAME] UIYIU I I I I I"
type textarea "x"
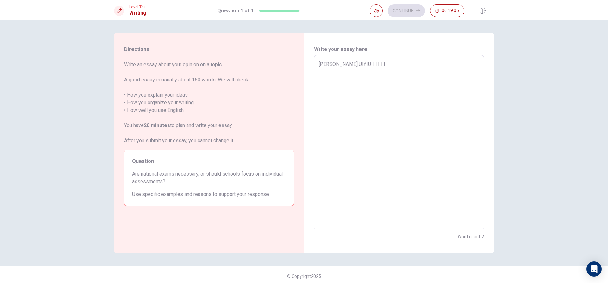
type textarea "[PERSON_NAME] UIYIU I I I I I"
type textarea "x"
type textarea "[PERSON_NAME] UIYIU I I I I I I"
type textarea "x"
type textarea "[PERSON_NAME] UIYIU I I I I I I"
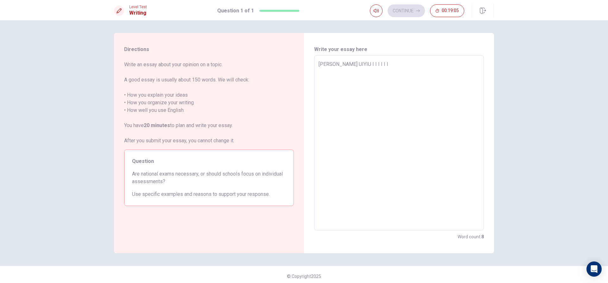
type textarea "x"
type textarea "[PERSON_NAME] UIYIU I I I I I I I"
type textarea "x"
type textarea "[PERSON_NAME] UIYIU I I I I I I I"
type textarea "x"
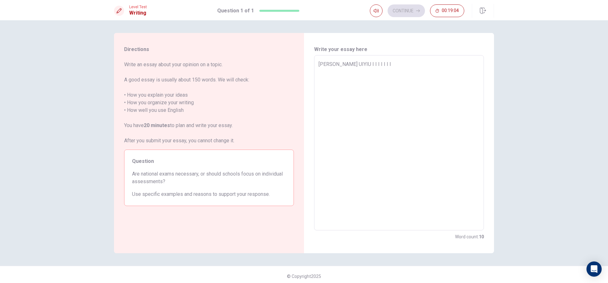
type textarea "[PERSON_NAME] UIYIU I I I I I I I I"
type textarea "x"
type textarea "[PERSON_NAME] UIYIU I I I I I I I I"
type textarea "x"
type textarea "[PERSON_NAME] UIYIU I I I I I I I I I"
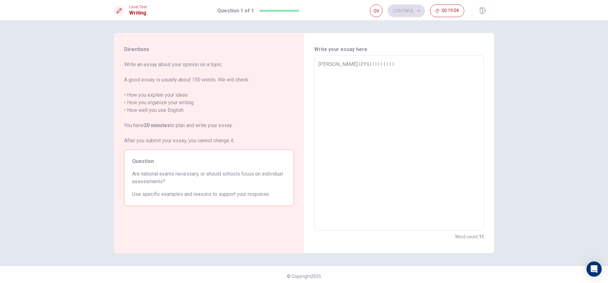
type textarea "x"
type textarea "[PERSON_NAME] UIYIU I I I I I I I I I"
type textarea "x"
type textarea "[PERSON_NAME] UIYIU I I I I I I I I I I"
type textarea "x"
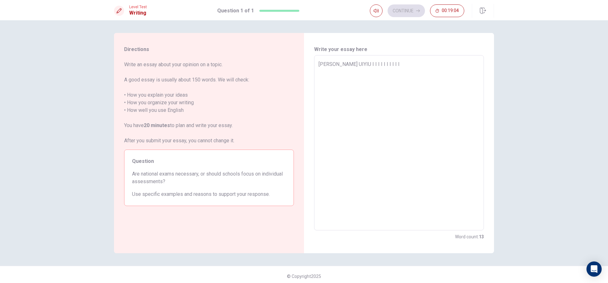
type textarea "[PERSON_NAME] UIYIU I I I I I I I I I I"
type textarea "x"
type textarea "[PERSON_NAME] UIYIU I I I I I I I I I I I"
type textarea "x"
type textarea "[PERSON_NAME] UIYIU I I I I I I I I I I I"
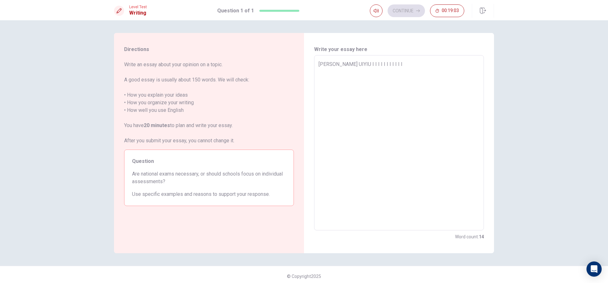
type textarea "x"
type textarea "[PERSON_NAME] UIYIU I I I I I I I I I I I I"
type textarea "x"
type textarea "[PERSON_NAME] UIYIU I I I I I I I I I I I I"
type textarea "x"
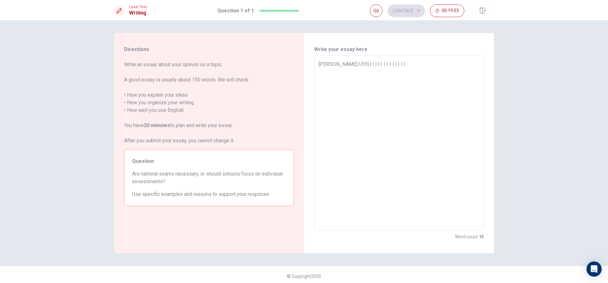
type textarea "[PERSON_NAME] UIYIU I I I I I I I I I I I I I"
type textarea "x"
type textarea "[PERSON_NAME] UIYIU I I I I I I I I I I I I I"
type textarea "x"
type textarea "[PERSON_NAME] UIYIU I I I I I I I I I I I I I"
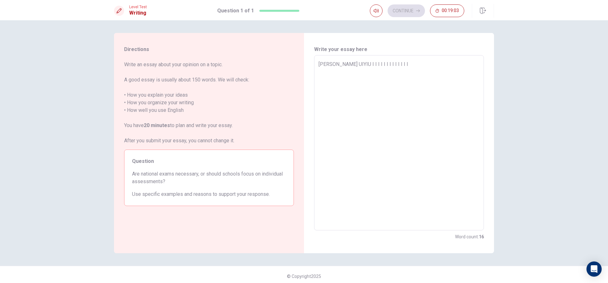
type textarea "x"
type textarea "[PERSON_NAME] UIYIU I I I I I I I I I I I I I"
type textarea "x"
type textarea "[PERSON_NAME] UIYIU I I I I I I I I I I I I I I"
type textarea "x"
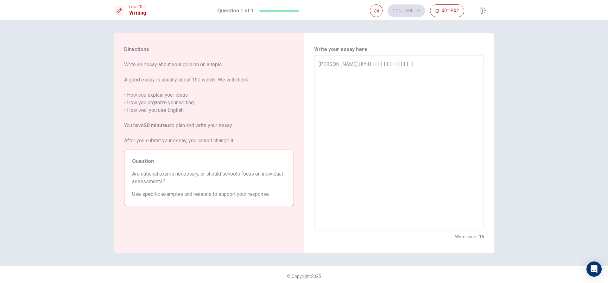
type textarea "[PERSON_NAME] UIYIU I I I I I I I I I I I I I I"
type textarea "x"
type textarea "[PERSON_NAME] UIYIU I I I I I I I I I I I I I I I"
type textarea "x"
type textarea "[PERSON_NAME] UIYIU I I I I I I I I I I I I I I I"
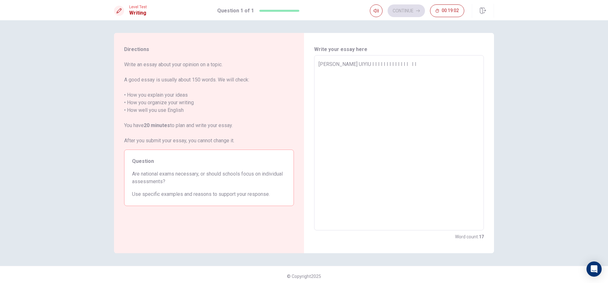
type textarea "x"
type textarea "[PERSON_NAME] UIYIU I I I I I I I I I I I I I I I I"
type textarea "x"
type textarea "[PERSON_NAME] UIYIU I I I I I I I I I I I I I I I I"
type textarea "x"
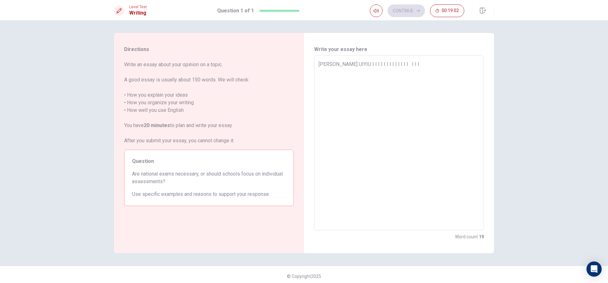
type textarea "[PERSON_NAME] UIYIU I I I I I I I I I I I I I I I I I"
type textarea "x"
type textarea "[PERSON_NAME] UIYIU I I I I I I I I I I I I I I I I I"
type textarea "x"
type textarea "[PERSON_NAME] UIYIU I I I I I I I I I I I I I I I I I"
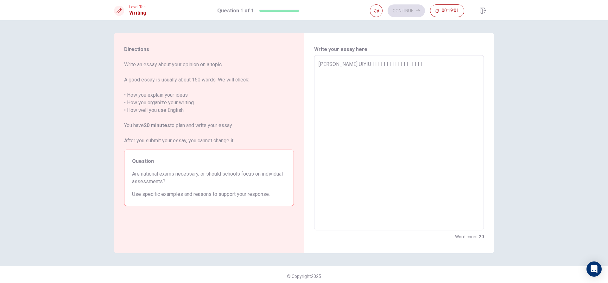
type textarea "x"
type textarea "[PERSON_NAME] UIYIU I I I I I I I I I I I I I I I I I I"
type textarea "x"
type textarea "[PERSON_NAME] UIYIU I I I I I I I I I I I I I I I I I I"
type textarea "x"
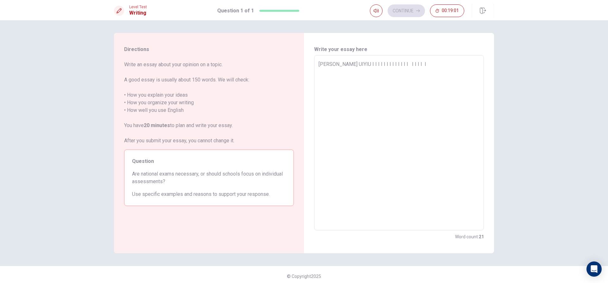
type textarea "[PERSON_NAME] UIYIU I I I I I I I I I I I I I I I I I I I"
type textarea "x"
type textarea "[PERSON_NAME] UIYIU I I I I I I I I I I I I I I I I I I I"
type textarea "x"
type textarea "[PERSON_NAME] UIYIU I I I I I I I I I I I I I I I I I I I I"
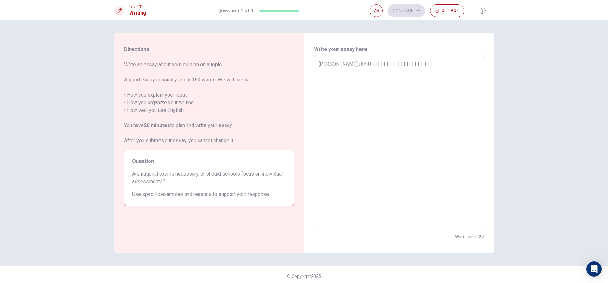
type textarea "x"
type textarea "[PERSON_NAME] UIYIU I I I I I I I I I I I I I I I I I I I I"
type textarea "x"
type textarea "[PERSON_NAME] UIYIU I I I I I I I I I I I I I I I I I I I I I"
type textarea "x"
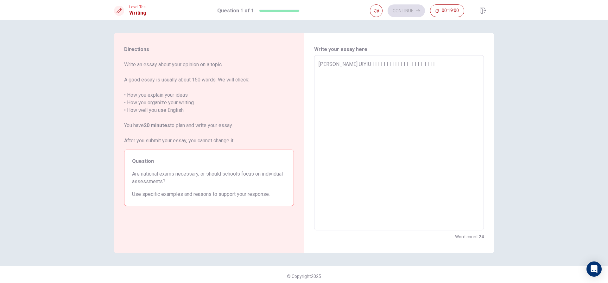
type textarea "[PERSON_NAME] UIYIU I I I I I I I I I I I I I I I I I I I I I"
type textarea "x"
type textarea "[PERSON_NAME] UIYIU I I I I I I I I I I I I I I I I I I I I I I"
type textarea "x"
type textarea "[PERSON_NAME] UIYIU I I I I I I I I I I I I I I I I I I I I I I"
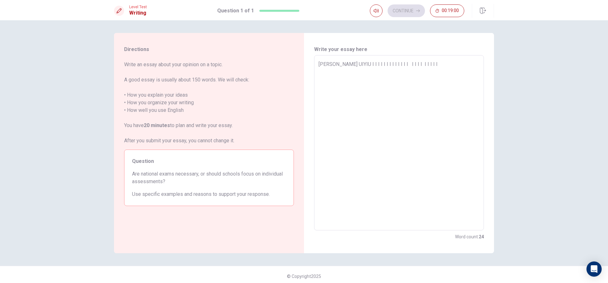
type textarea "x"
type textarea "[PERSON_NAME] UIYIU I I I I I I I I I I I I I I I I I I I I I I I"
type textarea "x"
type textarea "[PERSON_NAME] UIYIU I I I I I I I I I I I I I I I I I I I I I I I"
type textarea "x"
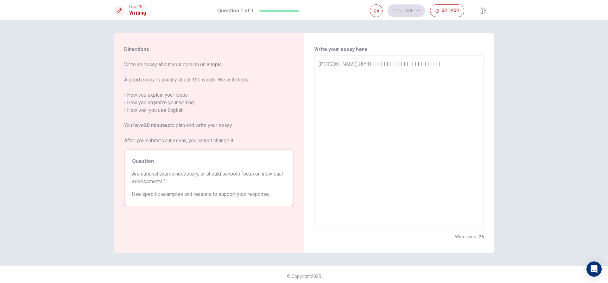
type textarea "[PERSON_NAME] UIYIU I I I I I I I I I I I I I I I I I I I I I I I I"
type textarea "x"
type textarea "[PERSON_NAME] UIYIU I I I I I I I I I I I I I I I I I I I I I I I I"
type textarea "x"
type textarea "[PERSON_NAME] UIYIU I I I I I I I I I I I I I I I I I I I I I I I I I"
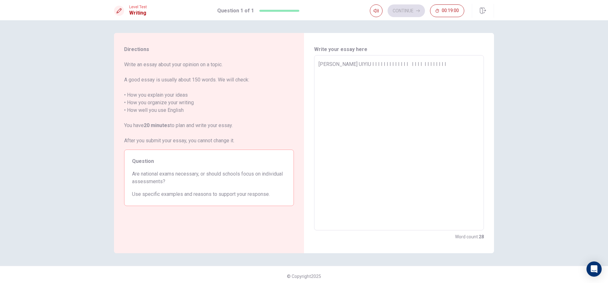
type textarea "x"
type textarea "[PERSON_NAME] UIYIU I I I I I I I I I I I I I I I I I I I I I I I I IA"
type textarea "x"
type textarea "[PERSON_NAME] UIYIU I I I I I I I I I I I I I I I I I I I I I I I I IAD"
type textarea "x"
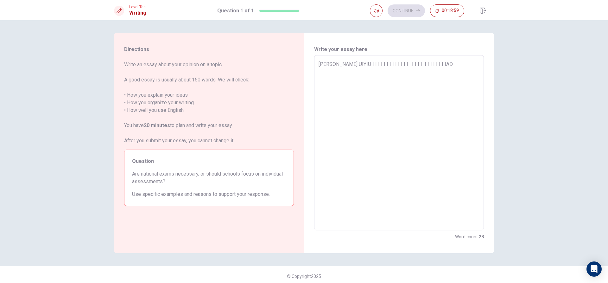
type textarea "[PERSON_NAME] UIYIU I I I I I I I I I I I I I I I I I I I I I I I I IAD"
type textarea "x"
type textarea "[PERSON_NAME] UIYIU I I I I I I I I I I I I I I I I I I I I I I I I IAD WDBJ"
type textarea "x"
type textarea "[PERSON_NAME] UIYIU I I I I I I I I I I I I I I I I I I I I I I I I IAD WDBJW"
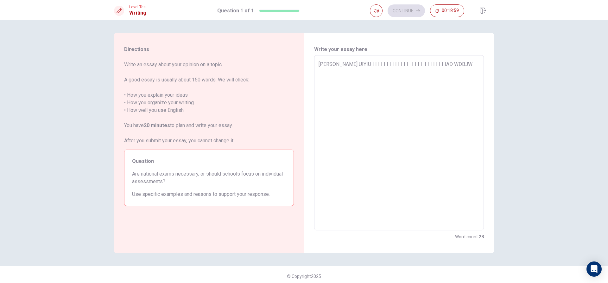
type textarea "x"
type textarea "[PERSON_NAME] UIYIU I I I I I I I I I I I I I I I I I I I I I I I I IAD WDBJWA"
type textarea "x"
type textarea "[PERSON_NAME] UIYIU I I I I I I I I I I I I I I I I I I I I I I I I IAD WDBJWA"
type textarea "x"
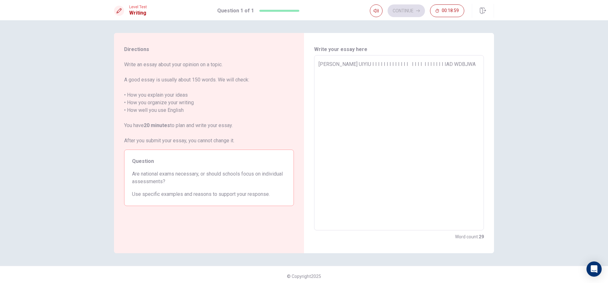
type textarea "[PERSON_NAME] UIYIU I I I I I I I I I I I I I I I I I I I I I I I I IAD WDBJWA A"
type textarea "x"
type textarea "[PERSON_NAME] UIYIU I I I I I I I I I I I I I I I I I I I I I I I I IAD WDBJWA …"
type textarea "x"
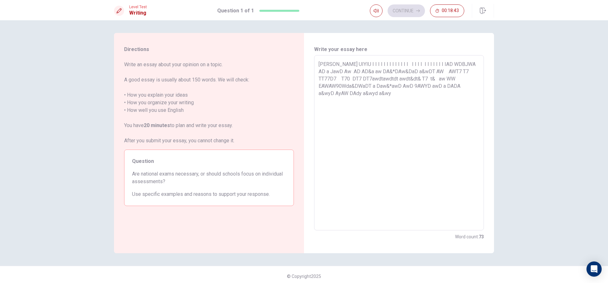
drag, startPoint x: 373, startPoint y: 99, endPoint x: 315, endPoint y: 59, distance: 70.7
click at [315, 59] on div "[PERSON_NAME] UIYIU I I I I I I I I I I I I I I I I I I I I I I I I IAD WDBJWA …" at bounding box center [399, 142] width 170 height 175
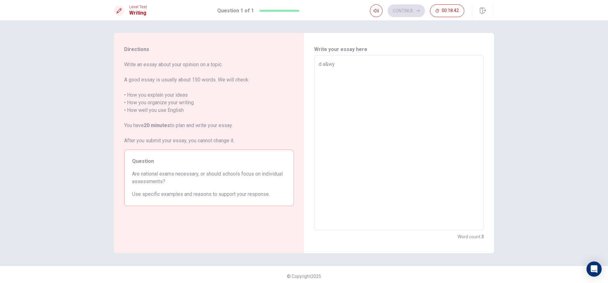
drag, startPoint x: 362, startPoint y: 76, endPoint x: 297, endPoint y: 76, distance: 64.9
click at [287, 77] on div "Directions Write an essay about your opinion on a topic. A good essay is usuall…" at bounding box center [304, 143] width 380 height 220
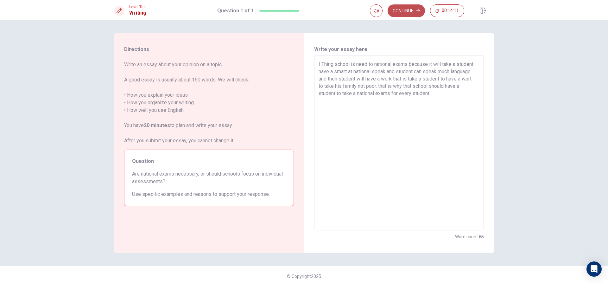
click at [413, 14] on button "Continue" at bounding box center [405, 10] width 37 height 13
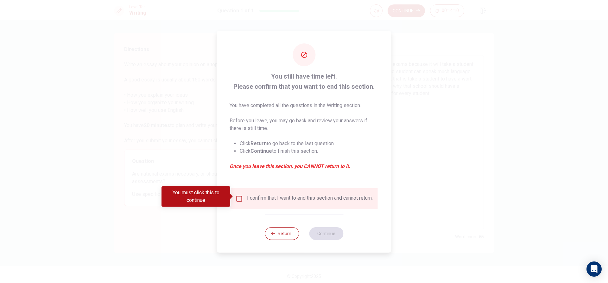
click at [240, 200] on input "You must click this to continue" at bounding box center [239, 199] width 8 height 8
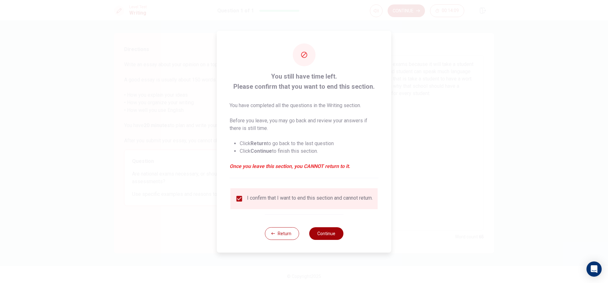
click at [324, 238] on button "Continue" at bounding box center [326, 233] width 34 height 13
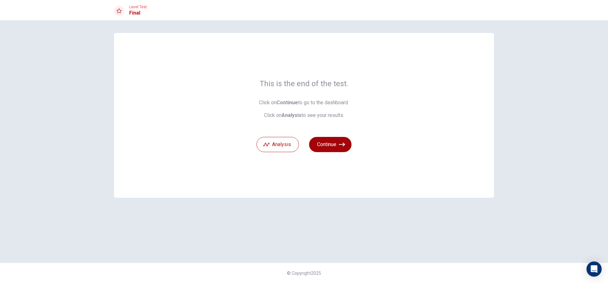
click at [330, 147] on button "Continue" at bounding box center [330, 144] width 42 height 15
